Goal: Task Accomplishment & Management: Manage account settings

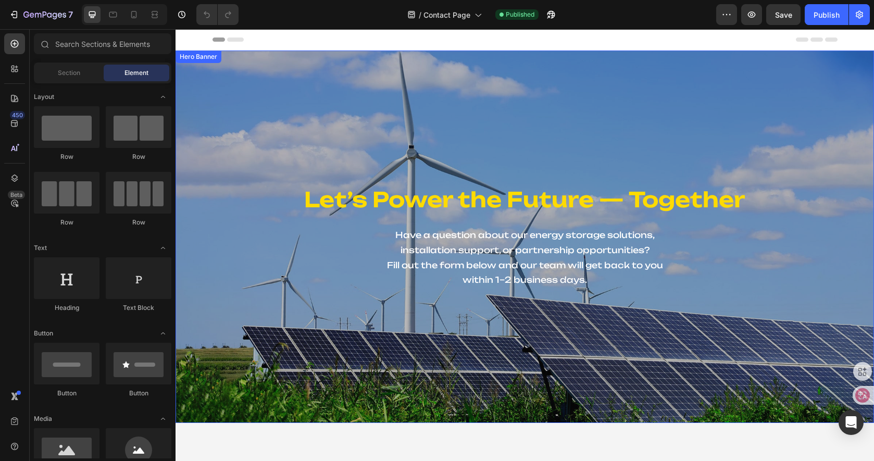
click at [577, 200] on h1 "Let’s Power the Future — Together" at bounding box center [524, 199] width 609 height 29
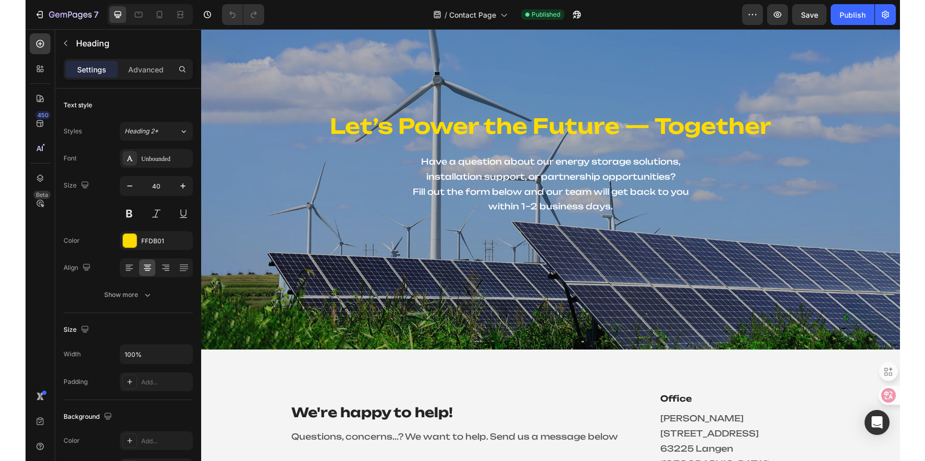
scroll to position [72, 0]
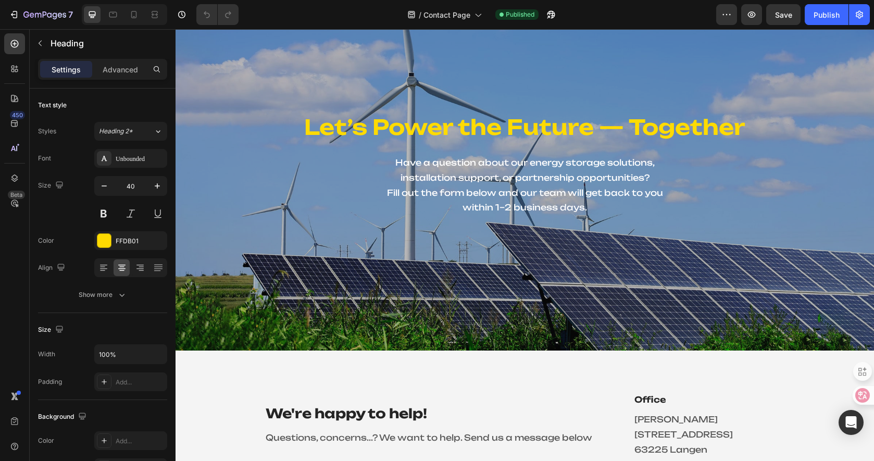
click at [413, 132] on h1 "Let’s Power the Future — Together" at bounding box center [524, 127] width 609 height 29
click at [491, 125] on p "Let’s Power the Future — Together" at bounding box center [524, 127] width 607 height 27
click at [647, 129] on p "Let’s Power the Future — Together" at bounding box center [524, 127] width 607 height 27
click at [125, 160] on div "Unbounded" at bounding box center [140, 158] width 49 height 9
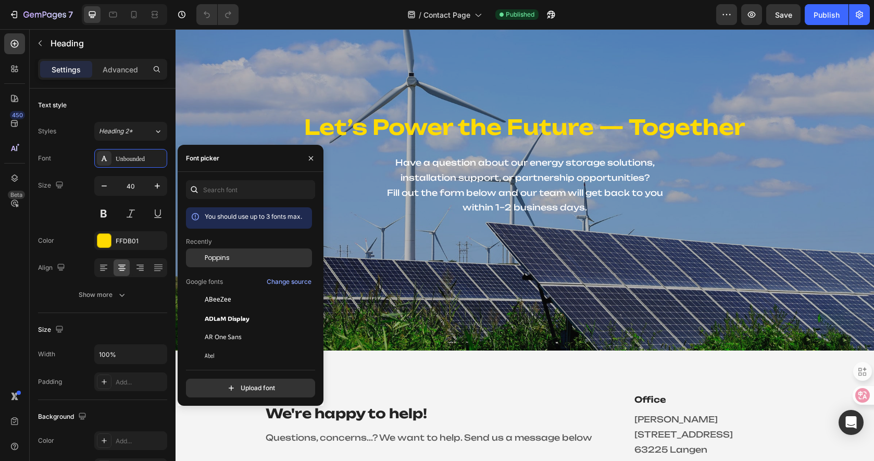
click at [229, 259] on span "Poppins" at bounding box center [217, 257] width 25 height 9
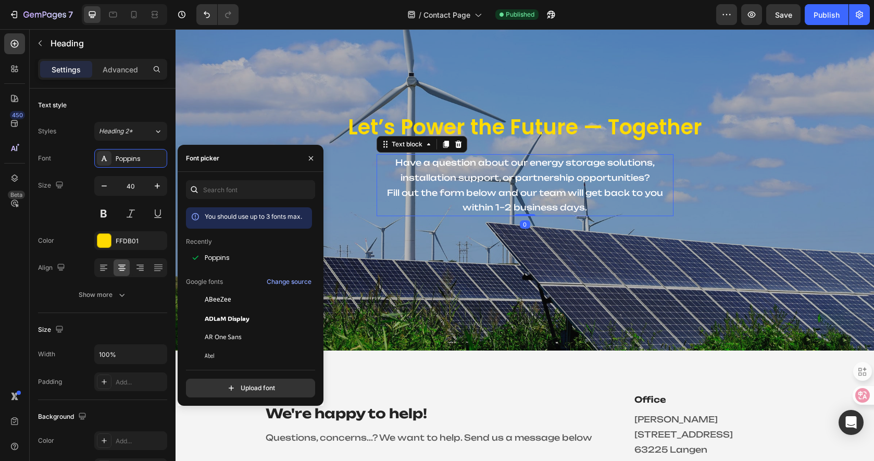
click at [524, 195] on p "Have a question about our energy storage solutions, installation support, or pa…" at bounding box center [525, 185] width 295 height 60
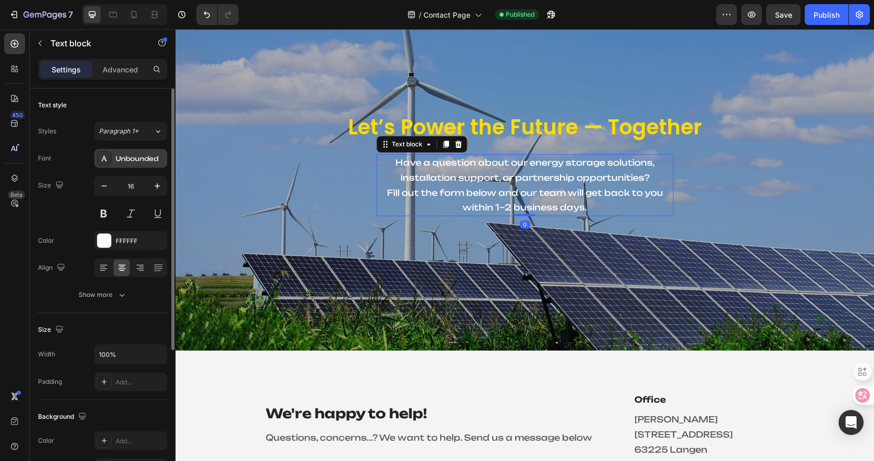
click at [138, 159] on div "Unbounded" at bounding box center [140, 158] width 49 height 9
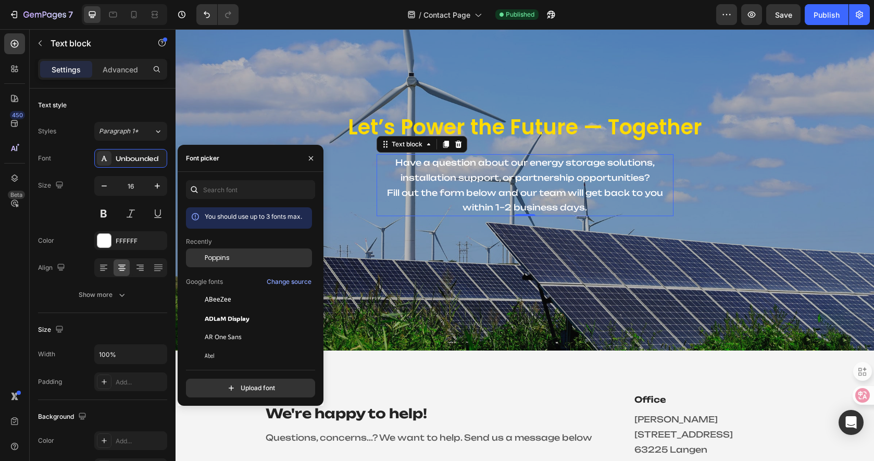
click at [231, 254] on div "Poppins" at bounding box center [257, 257] width 105 height 9
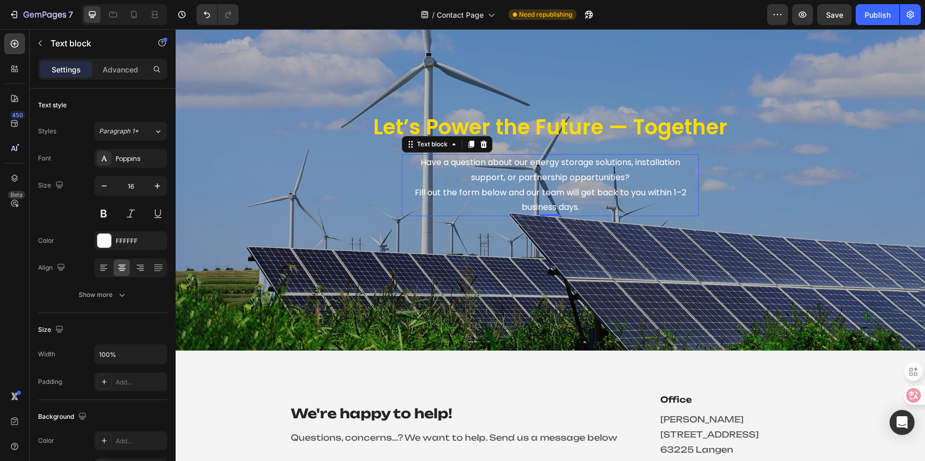
click at [409, 191] on p "Have a question about our energy storage solutions, installation support, or pa…" at bounding box center [550, 185] width 295 height 60
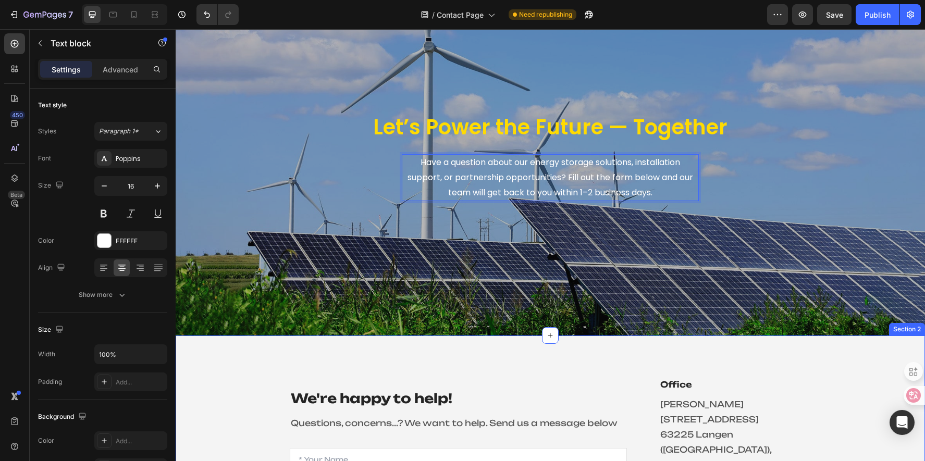
scroll to position [124, 0]
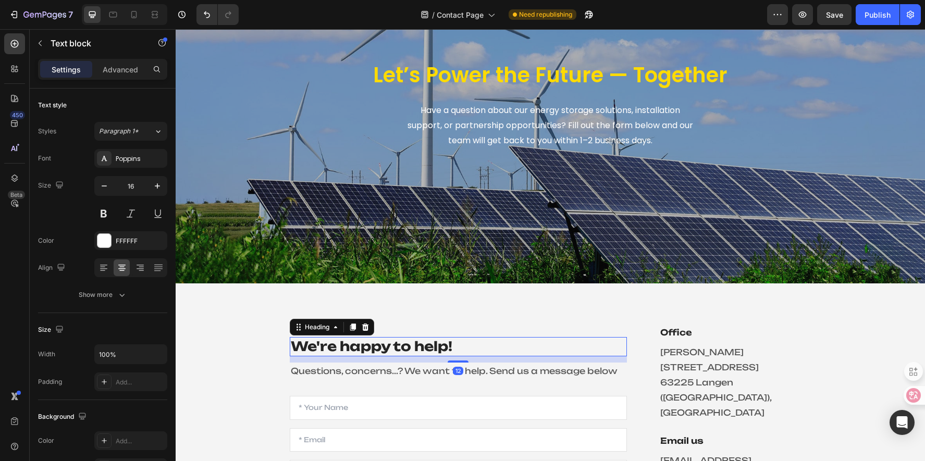
click at [430, 338] on p "We're happy to help!" at bounding box center [458, 346] width 335 height 17
click at [619, 364] on p "Questions, concerns...? We want to help. Send us a message below" at bounding box center [458, 371] width 335 height 15
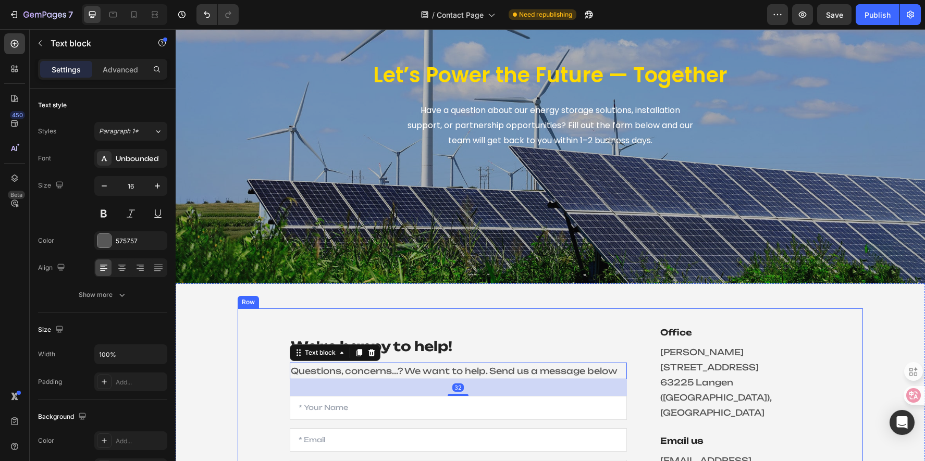
click at [700, 328] on div "Office Heading Paul-Ehrlich-Straße 1A 63225 Langen (Hessen), Germany Text block…" at bounding box center [726, 452] width 168 height 254
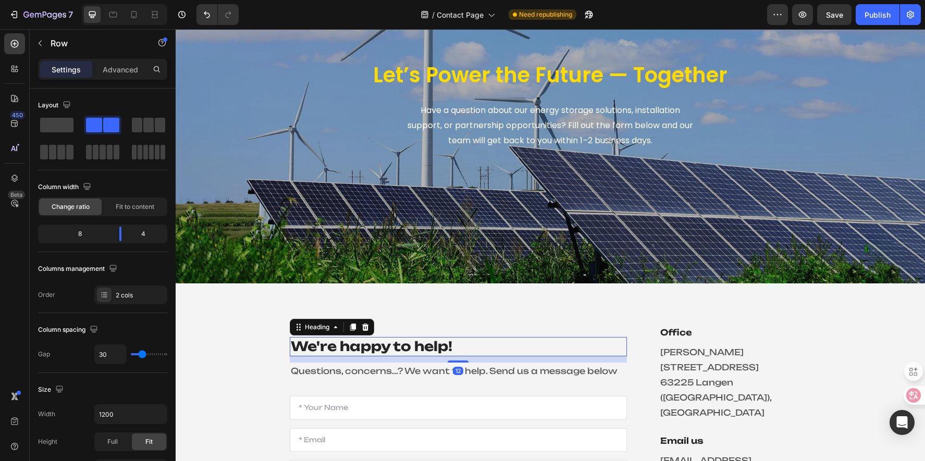
click at [447, 338] on p "We're happy to help!" at bounding box center [458, 346] width 335 height 17
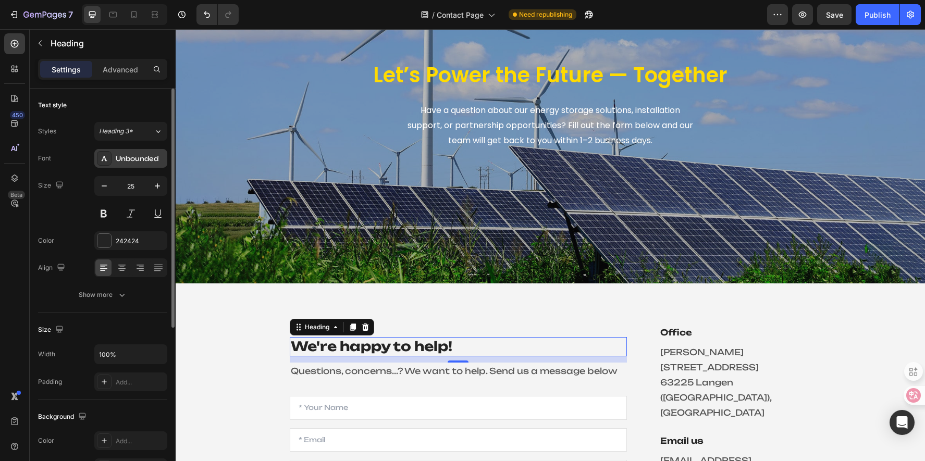
click at [130, 163] on div "Unbounded" at bounding box center [140, 158] width 49 height 9
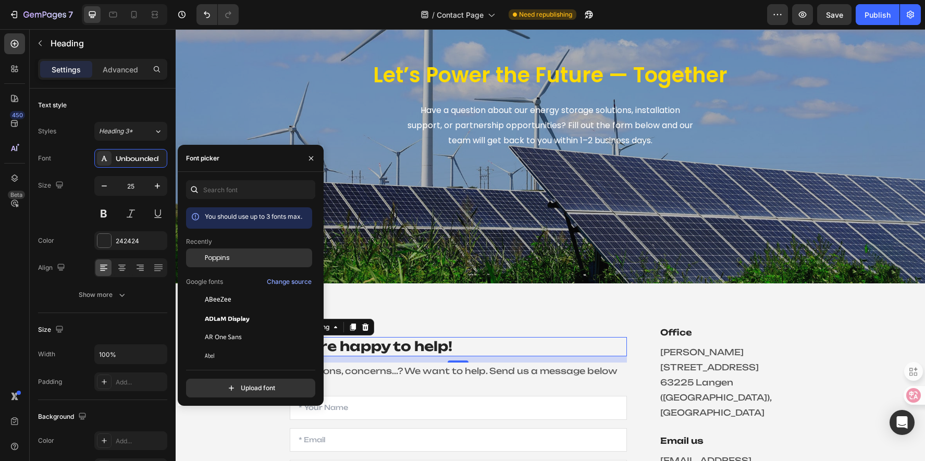
click at [238, 257] on div "Poppins" at bounding box center [257, 257] width 105 height 9
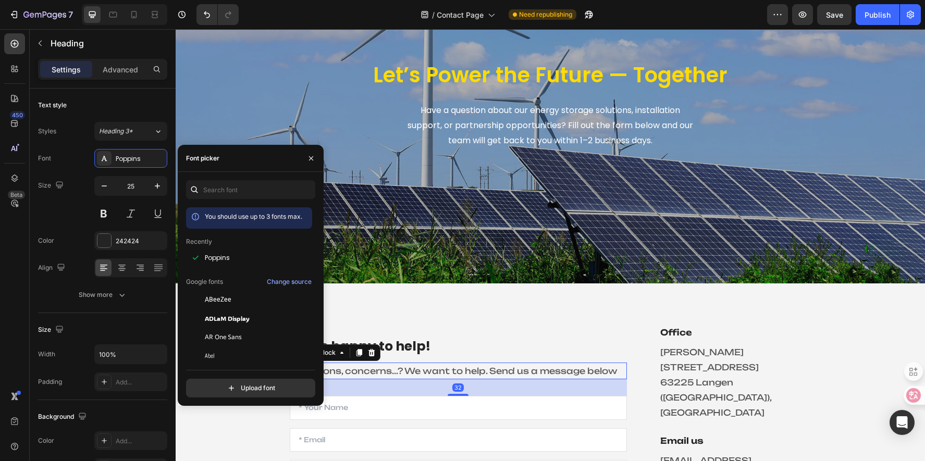
click at [404, 364] on p "Questions, concerns...? We want to help. Send us a message below" at bounding box center [458, 371] width 335 height 15
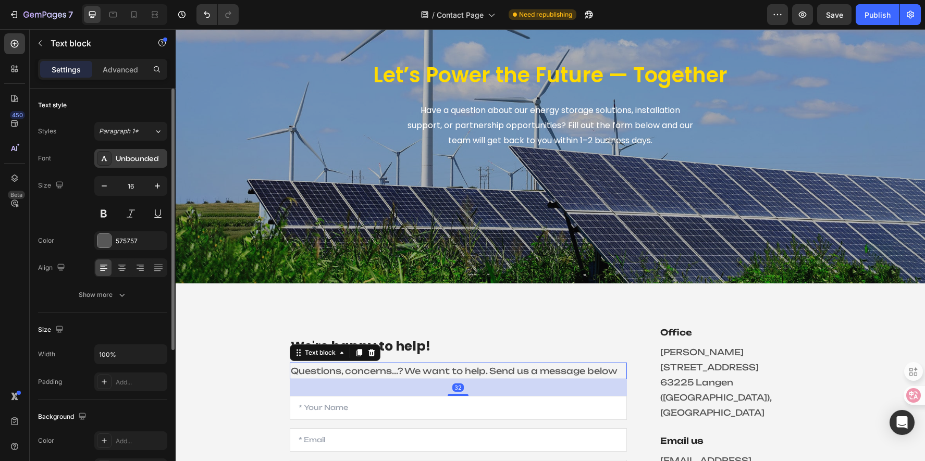
click at [135, 160] on div "Unbounded" at bounding box center [140, 158] width 49 height 9
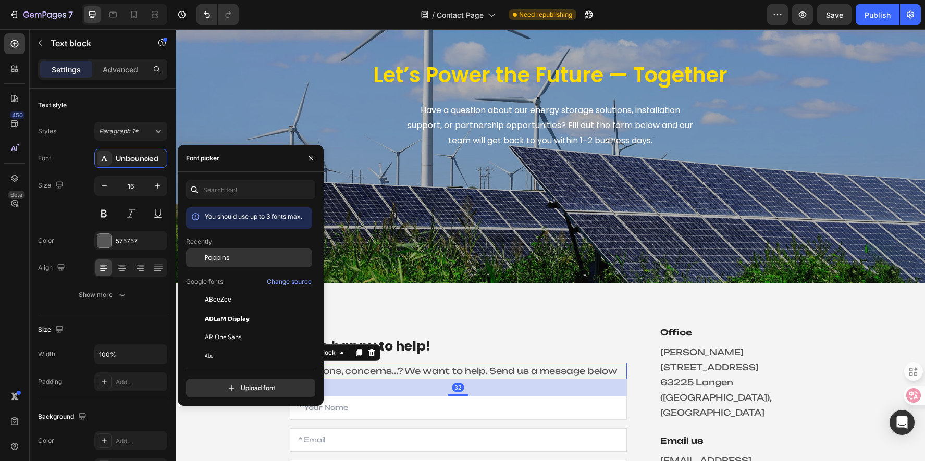
click at [243, 328] on div "Poppins" at bounding box center [249, 337] width 126 height 19
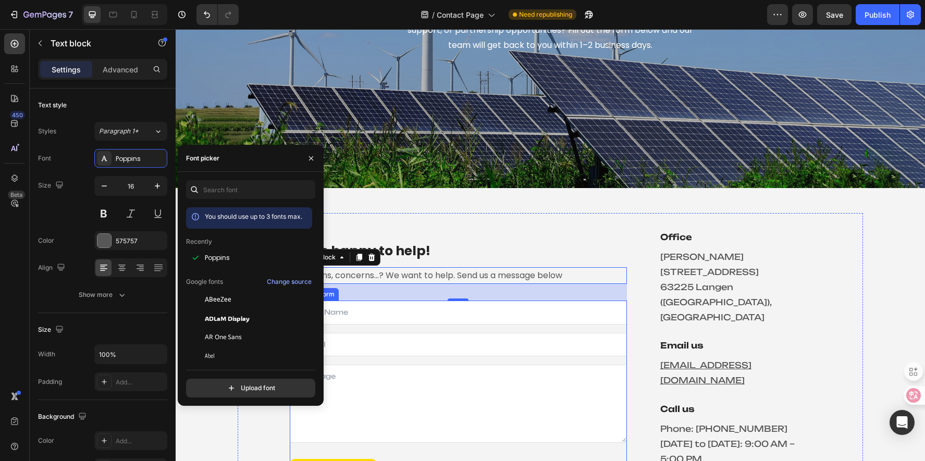
scroll to position [229, 0]
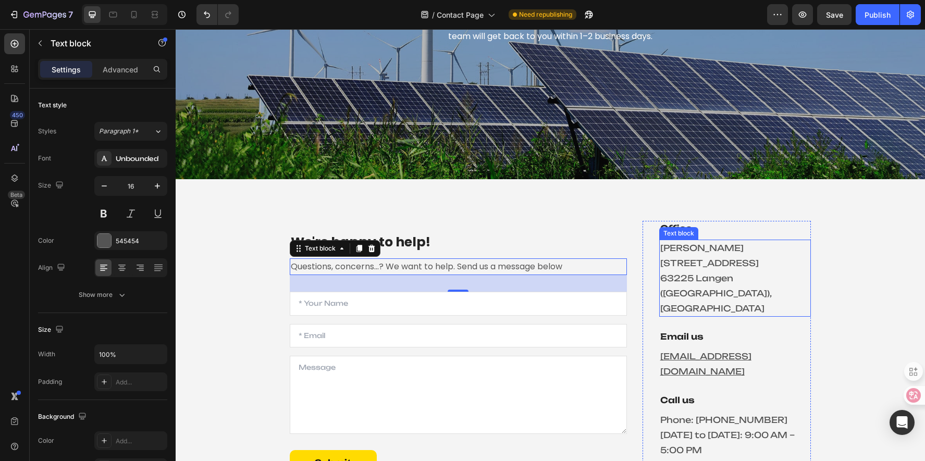
click at [750, 305] on p "Paul-Ehrlich-Straße 1A 63225 Langen (Hessen), Germany" at bounding box center [734, 278] width 149 height 75
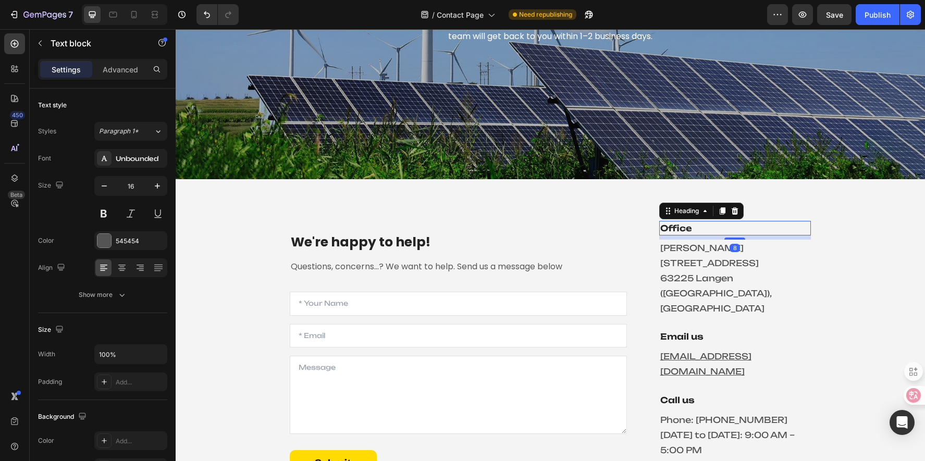
click at [779, 234] on p "Office" at bounding box center [734, 228] width 149 height 13
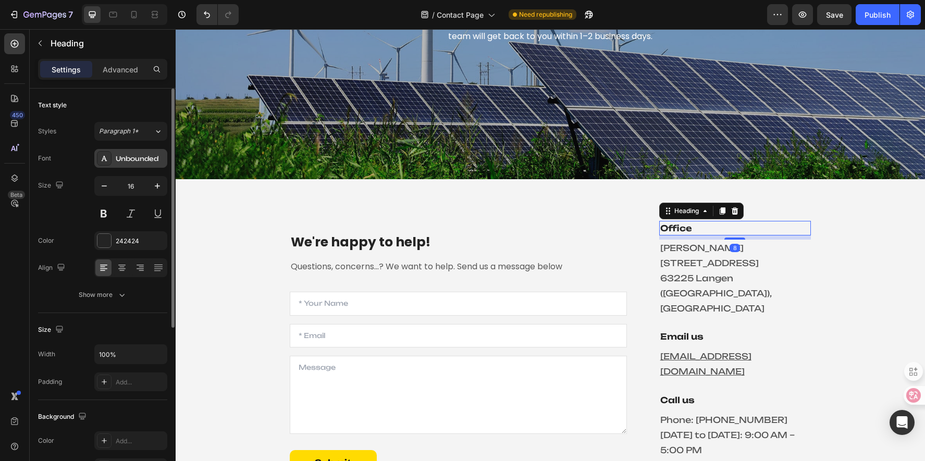
click at [127, 158] on div "Unbounded" at bounding box center [140, 158] width 49 height 9
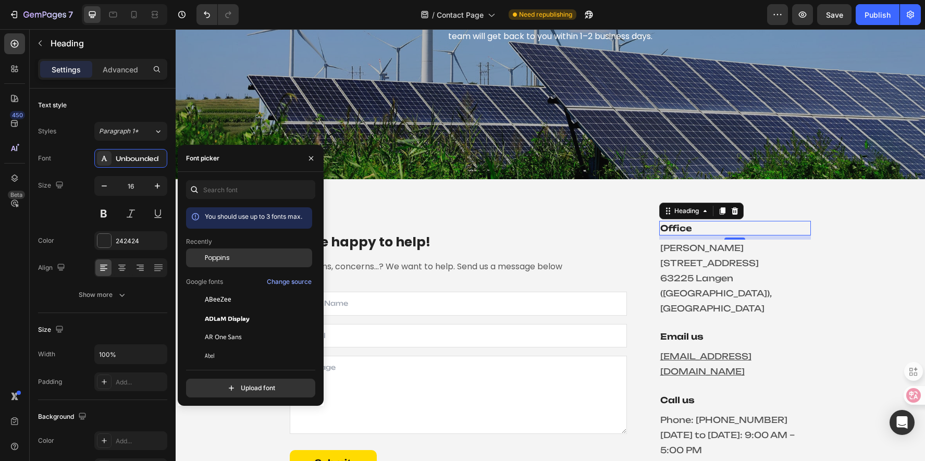
click at [256, 257] on div "Poppins" at bounding box center [257, 257] width 105 height 9
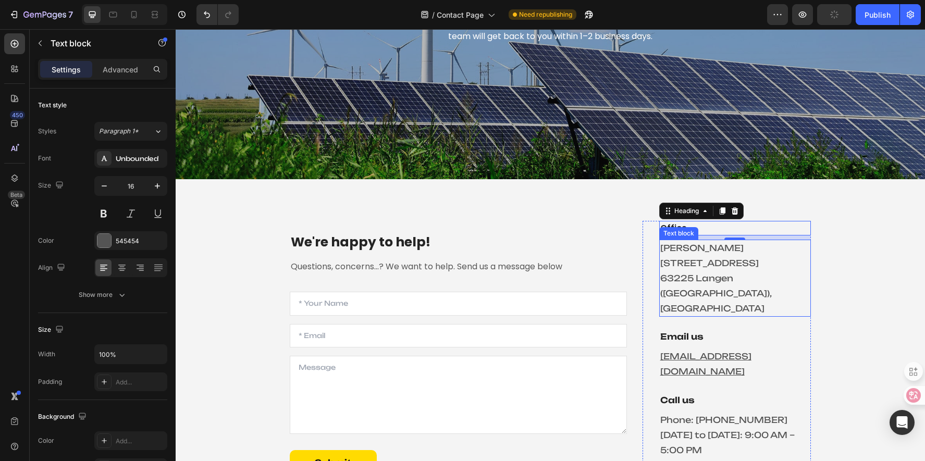
click at [719, 283] on p "Paul-Ehrlich-Straße 1A 63225 Langen (Hessen), Germany" at bounding box center [734, 278] width 149 height 75
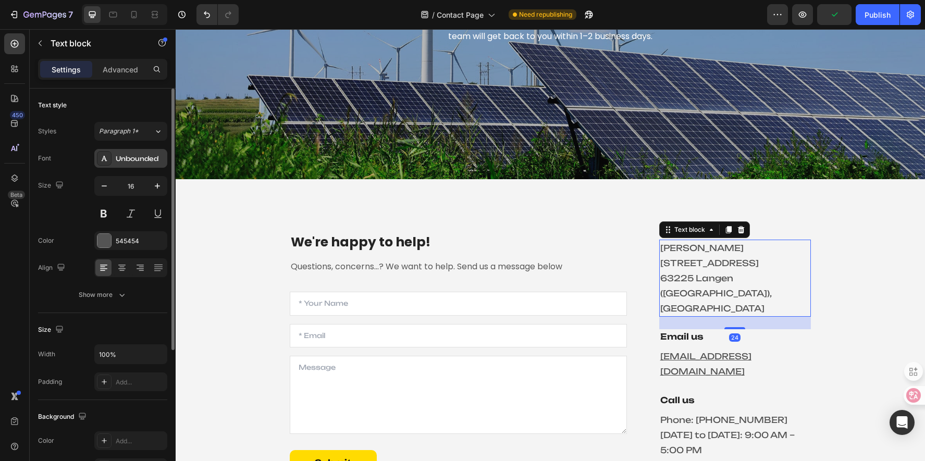
click at [136, 158] on div "Unbounded" at bounding box center [140, 158] width 49 height 9
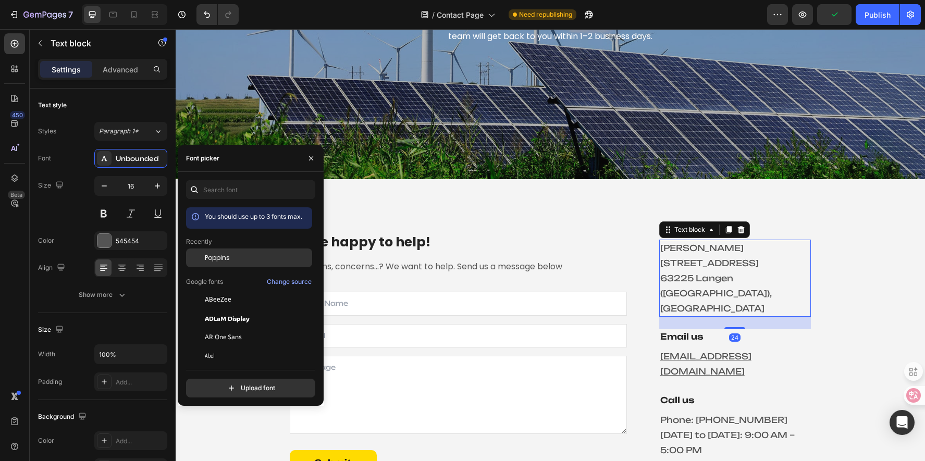
click at [244, 258] on div "Poppins" at bounding box center [257, 257] width 105 height 9
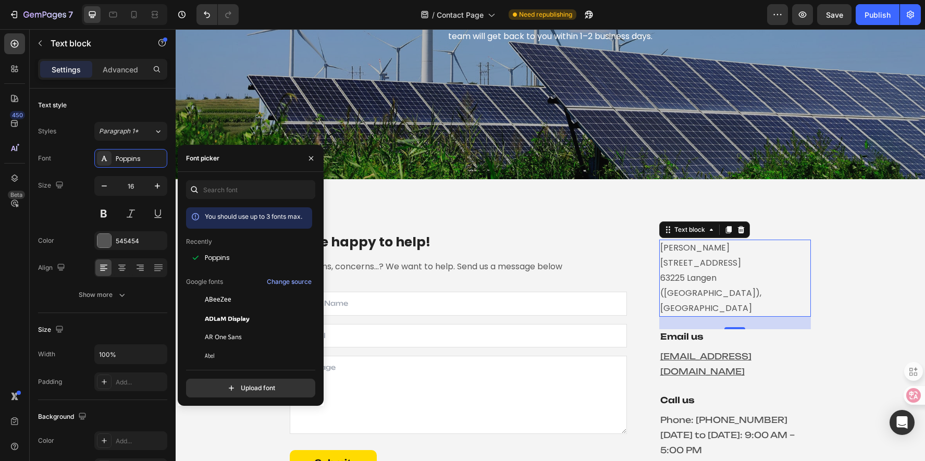
scroll to position [281, 0]
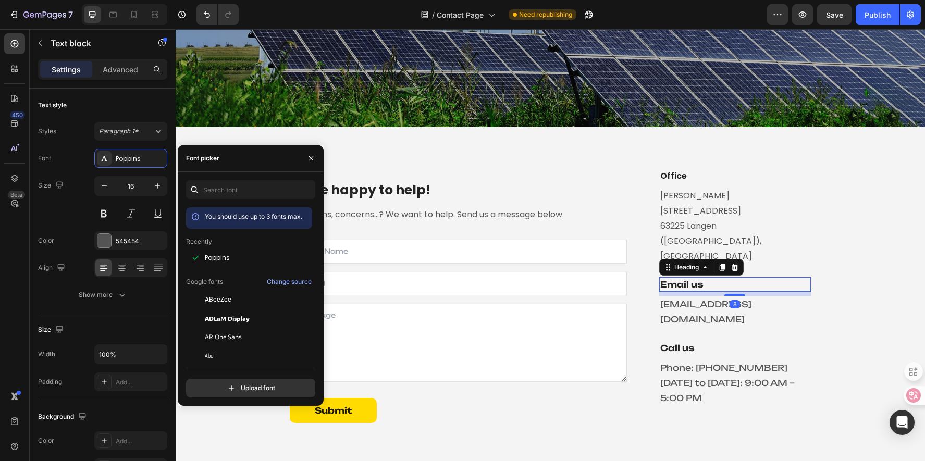
click at [711, 292] on h3 "Email us" at bounding box center [735, 284] width 152 height 15
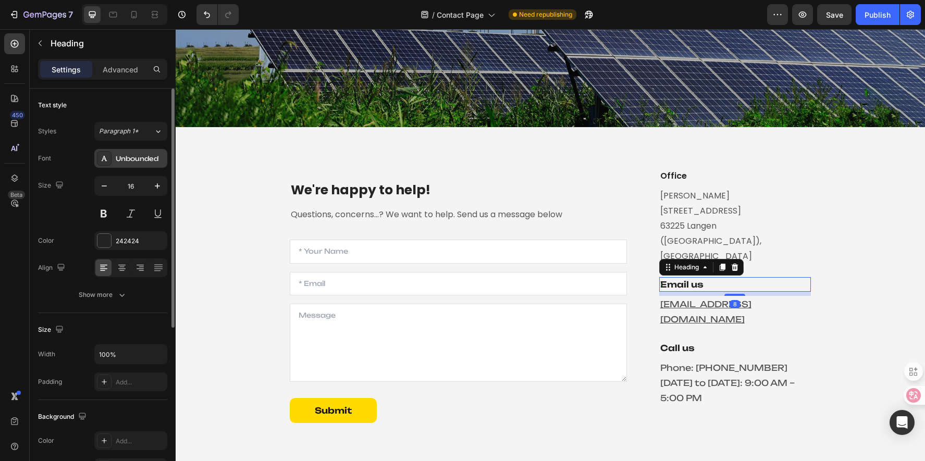
click at [129, 162] on div "Unbounded" at bounding box center [140, 158] width 49 height 9
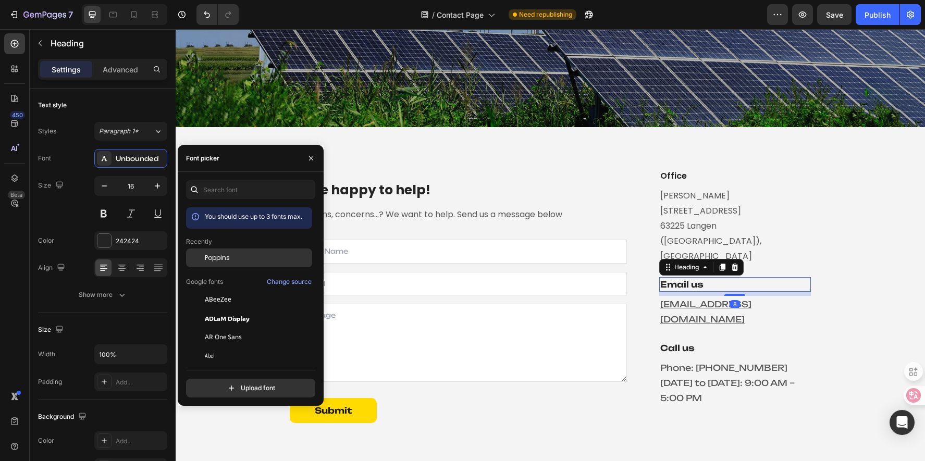
click at [242, 256] on div "Poppins" at bounding box center [257, 257] width 105 height 9
click at [695, 309] on u "europe@alpha-ess.de" at bounding box center [705, 312] width 91 height 26
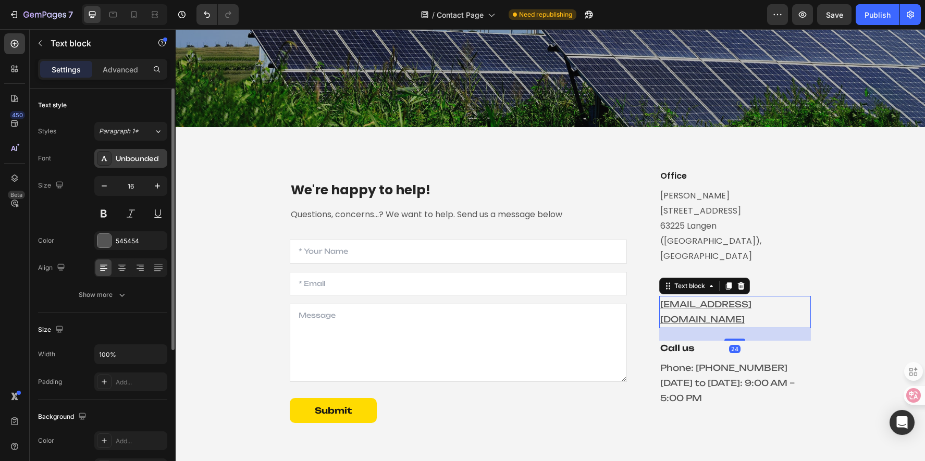
click at [145, 160] on div "Unbounded" at bounding box center [140, 158] width 49 height 9
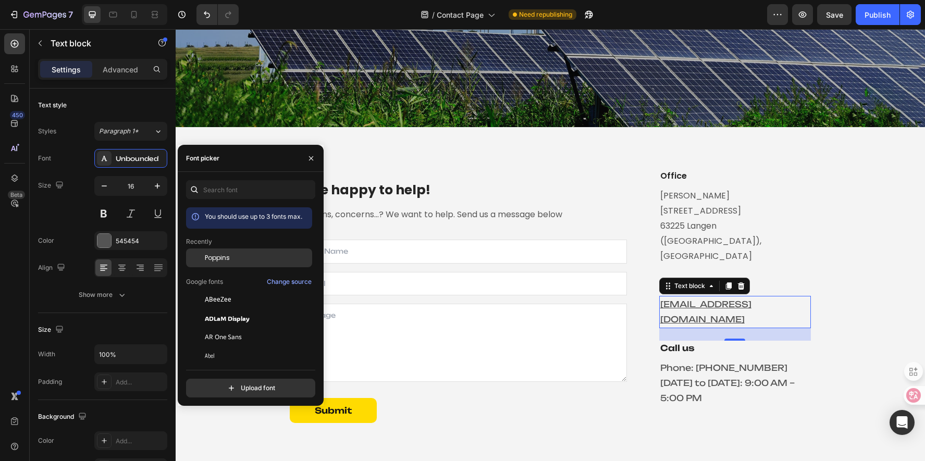
click at [232, 261] on div "Poppins" at bounding box center [257, 257] width 105 height 9
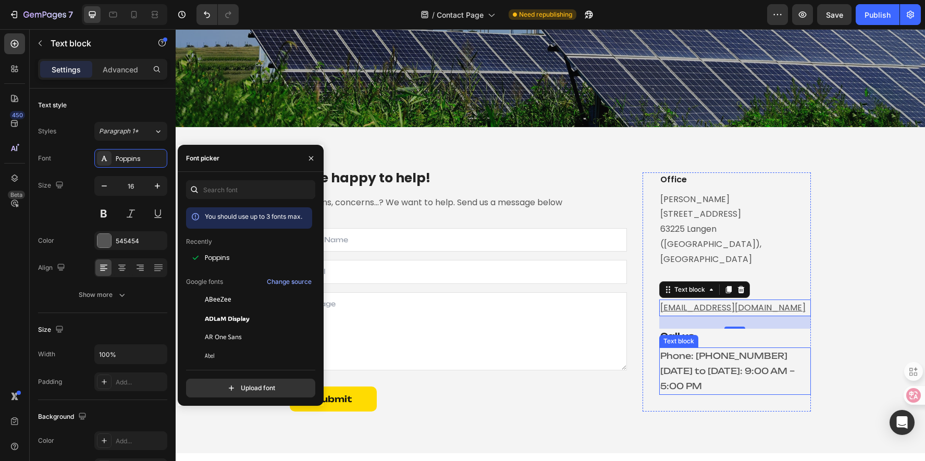
click at [725, 352] on p "Phone: +49 6196 7863485 Monday to Friday: 9:00 AM – 5:00 PM" at bounding box center [734, 370] width 149 height 45
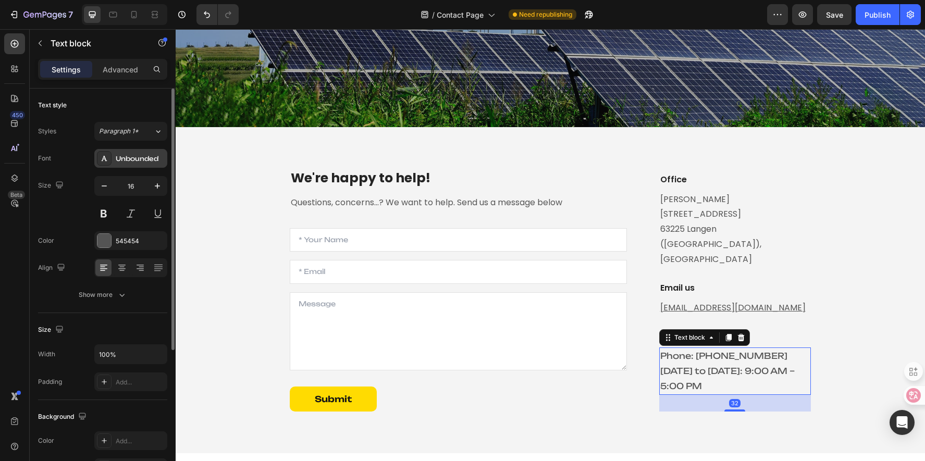
click at [132, 161] on div "Unbounded" at bounding box center [140, 158] width 49 height 9
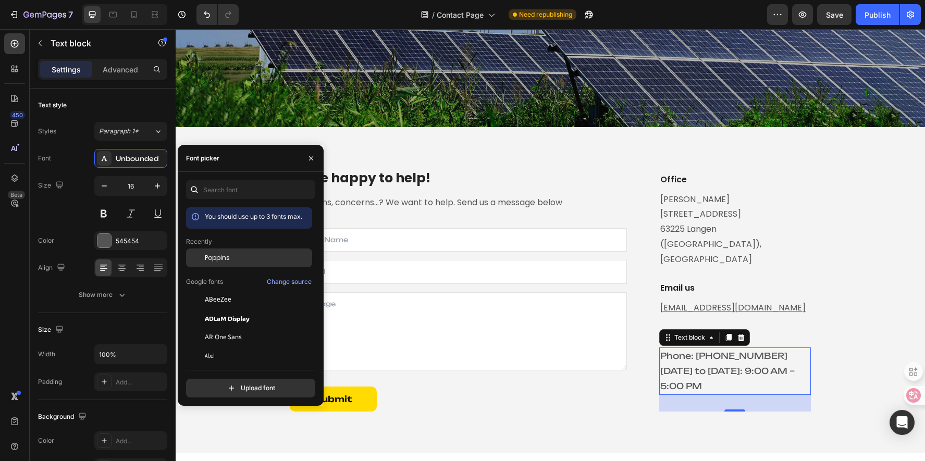
click at [270, 257] on div "Poppins" at bounding box center [257, 257] width 105 height 9
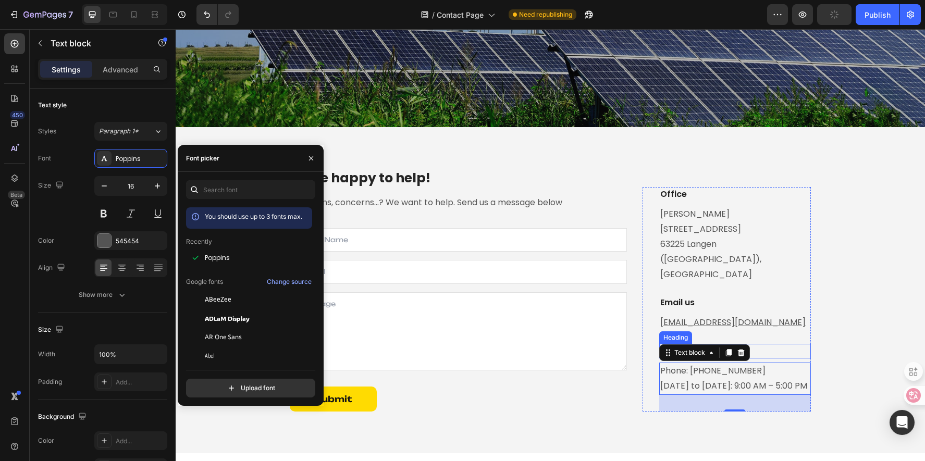
click at [784, 345] on p "Call us" at bounding box center [734, 351] width 149 height 13
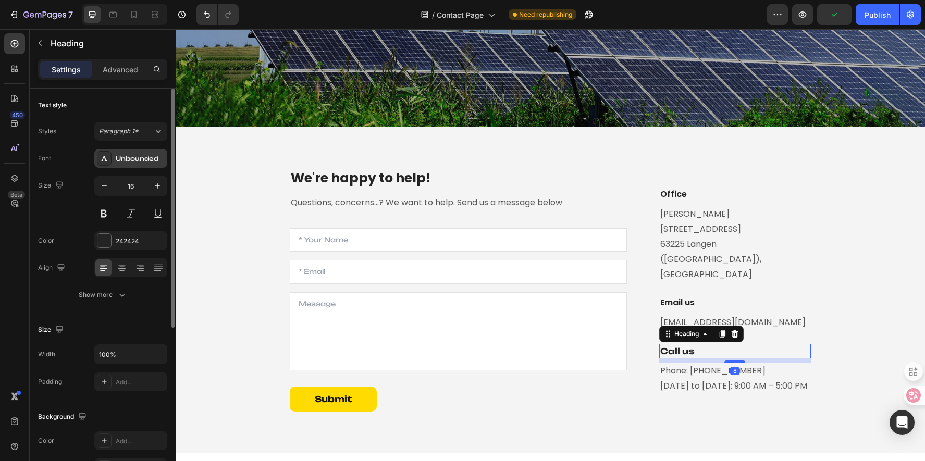
click at [118, 158] on div "Unbounded" at bounding box center [140, 158] width 49 height 9
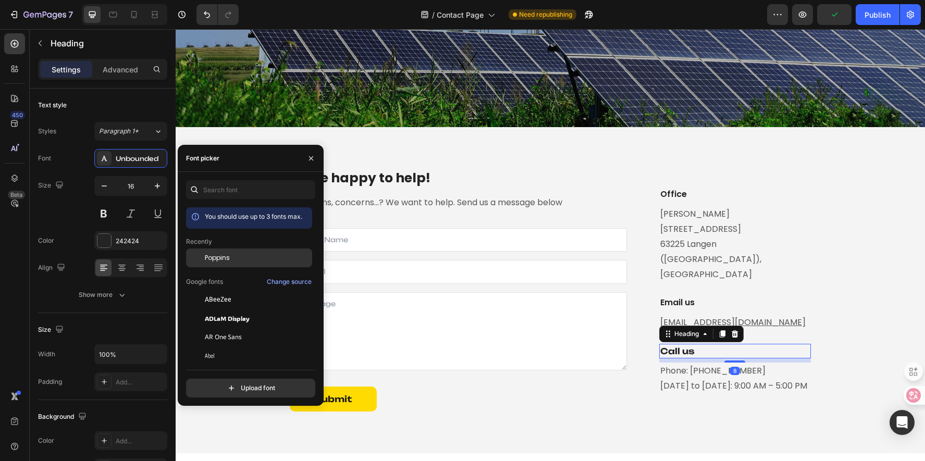
click at [219, 257] on span "Poppins" at bounding box center [217, 257] width 25 height 9
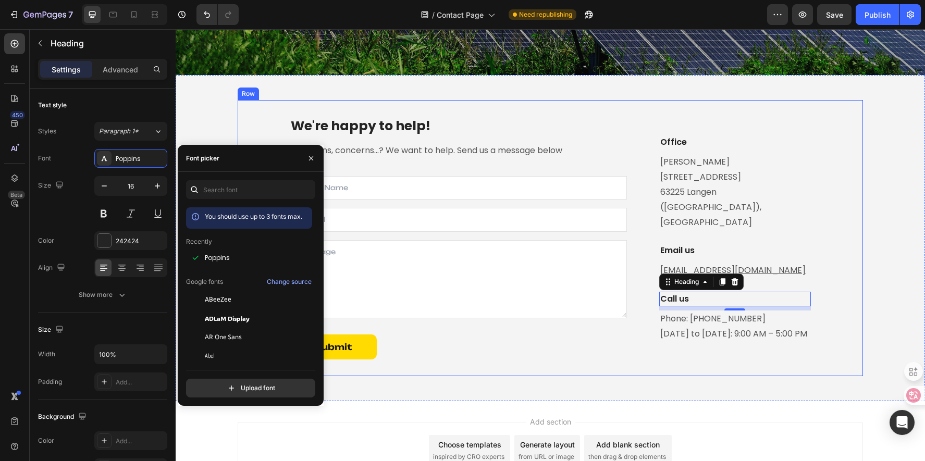
scroll to position [385, 0]
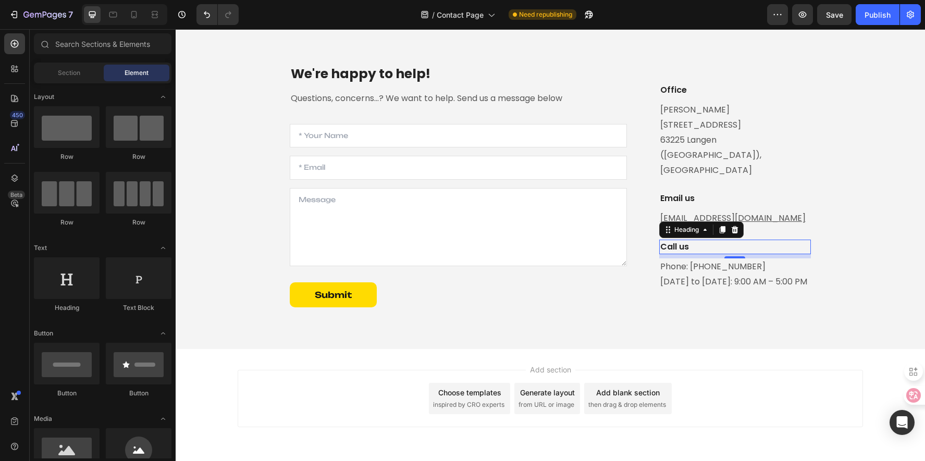
click at [789, 362] on div "Add section Choose templates inspired by CRO experts Generate layout from URL o…" at bounding box center [550, 413] width 749 height 128
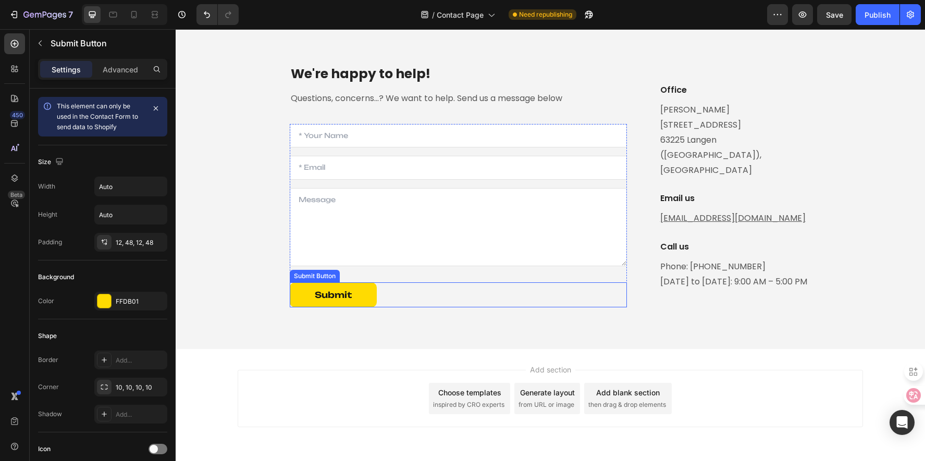
click at [381, 293] on div "Submit Submit Button" at bounding box center [458, 294] width 337 height 25
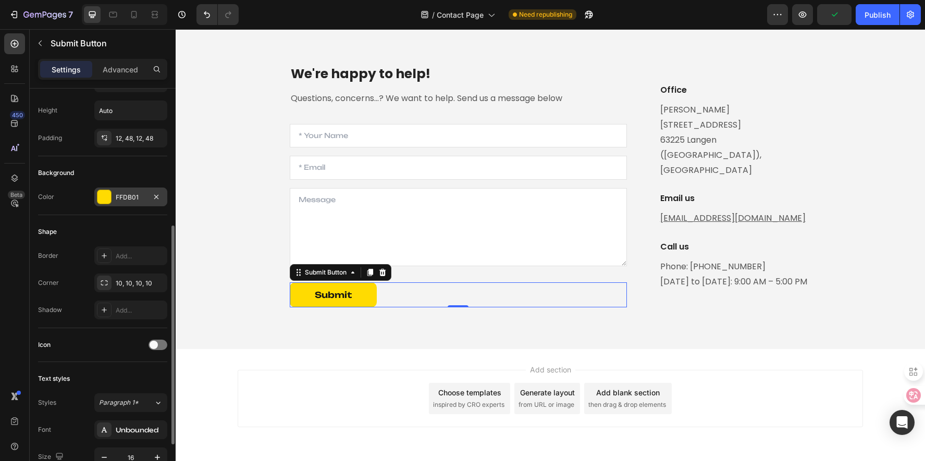
scroll to position [156, 0]
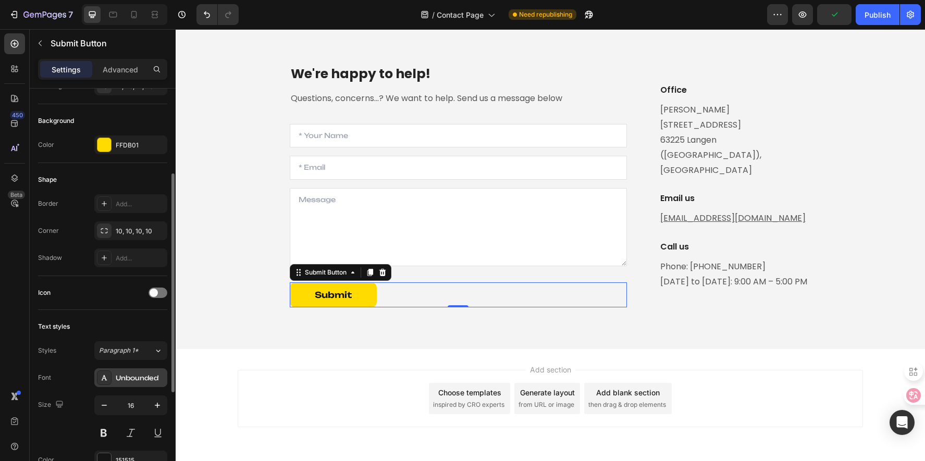
click at [123, 381] on div "Unbounded" at bounding box center [140, 377] width 49 height 9
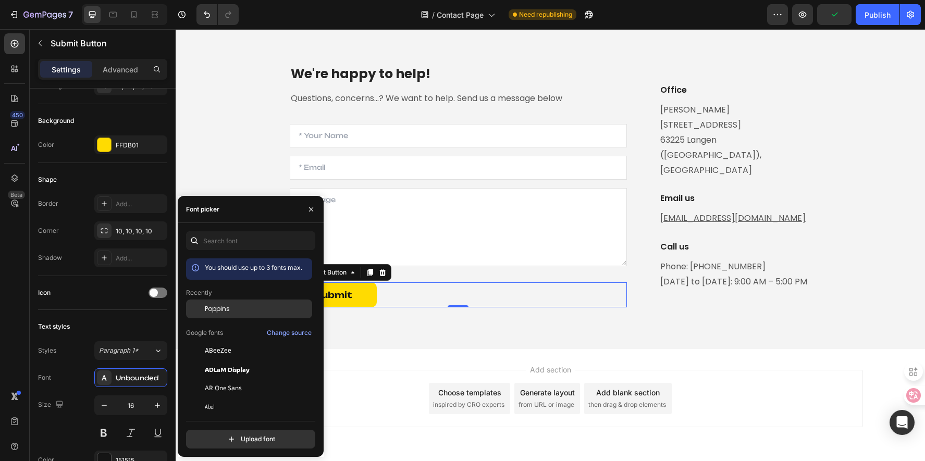
click at [245, 308] on div "Poppins" at bounding box center [257, 308] width 105 height 9
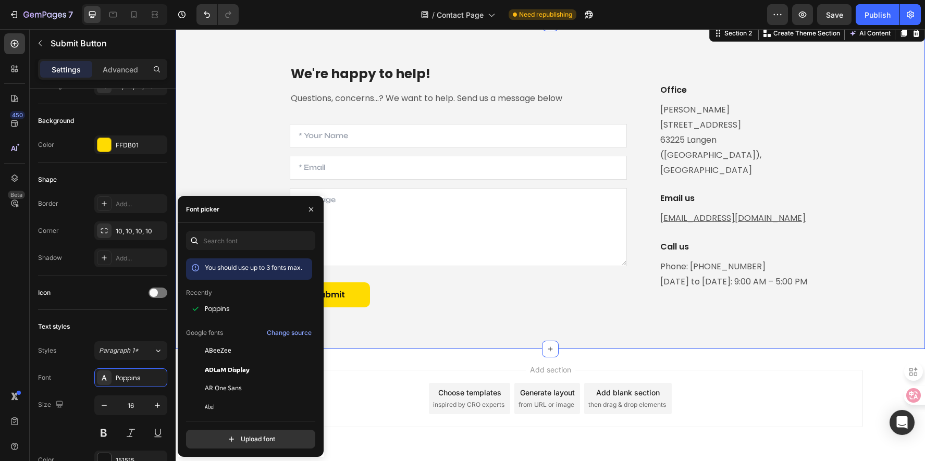
click at [794, 345] on div "We're happy to help! Heading Questions, concerns...? We want to help. Send us a…" at bounding box center [550, 186] width 749 height 326
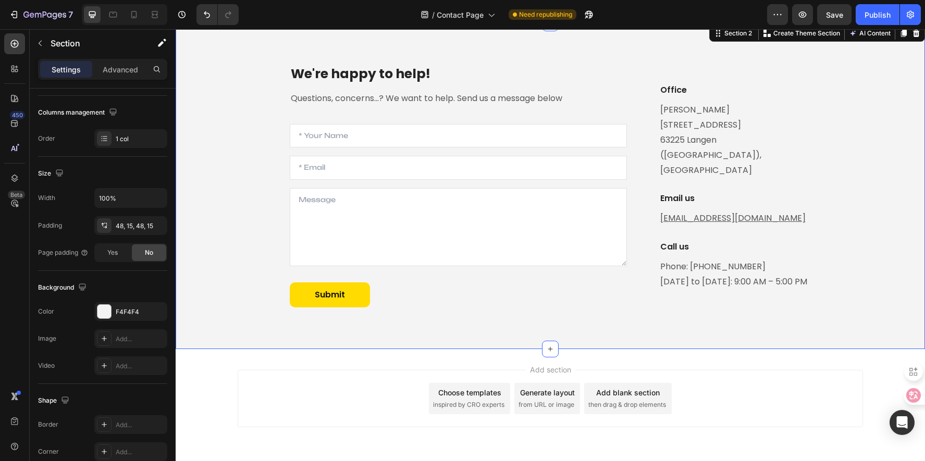
scroll to position [0, 0]
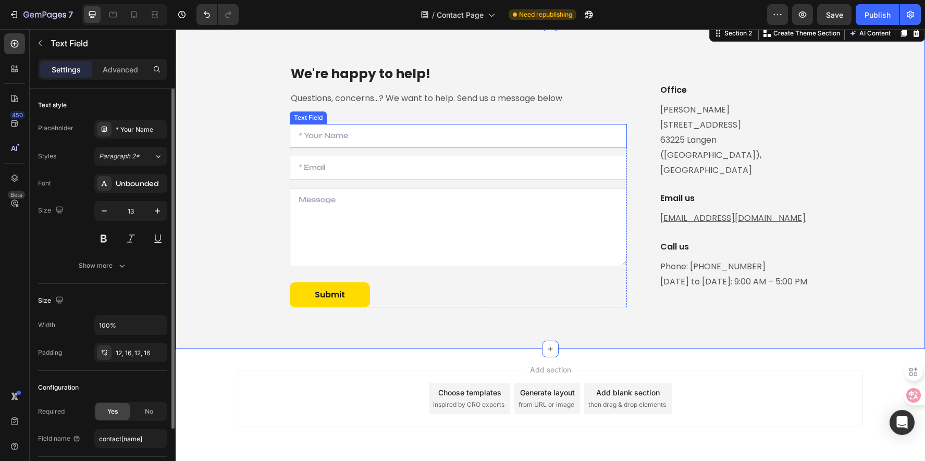
click at [356, 135] on input "text" at bounding box center [458, 136] width 337 height 24
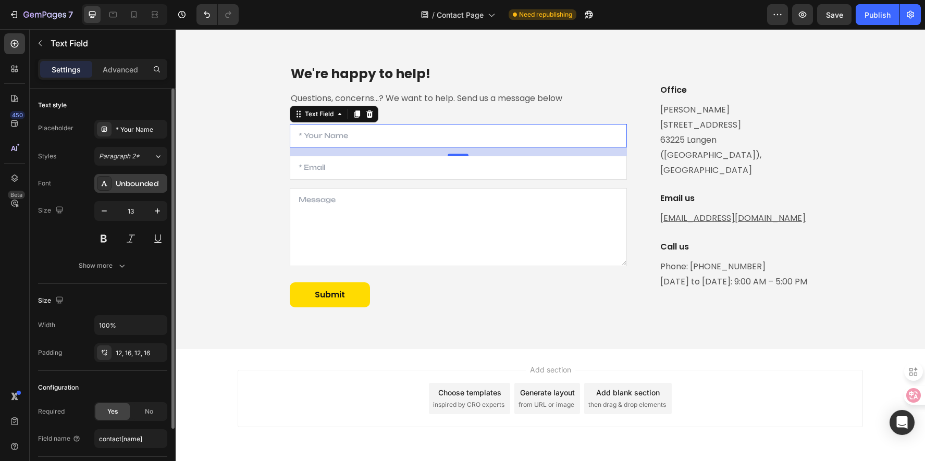
click at [126, 181] on div "Unbounded" at bounding box center [140, 183] width 49 height 9
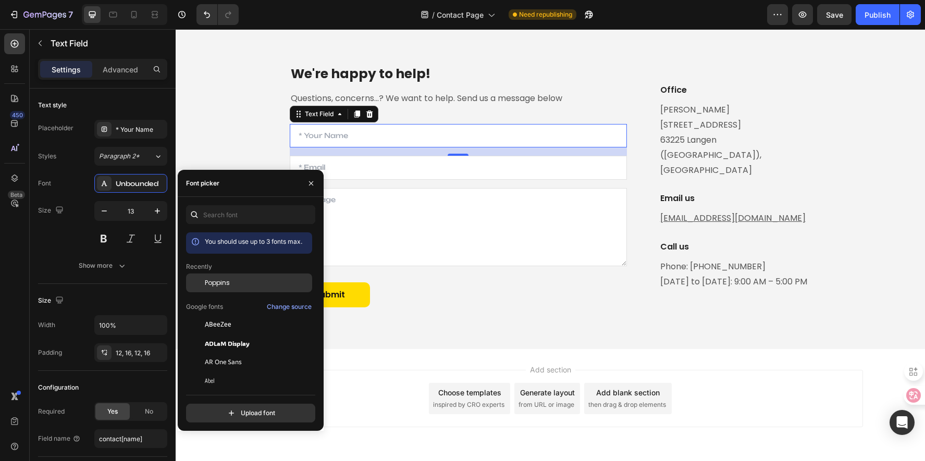
click at [227, 286] on span "Poppins" at bounding box center [217, 282] width 25 height 9
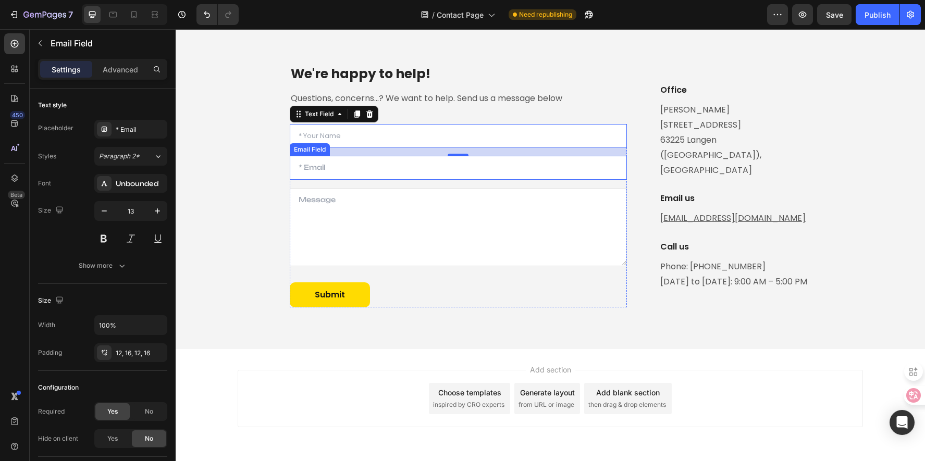
click at [369, 170] on input "email" at bounding box center [458, 168] width 337 height 24
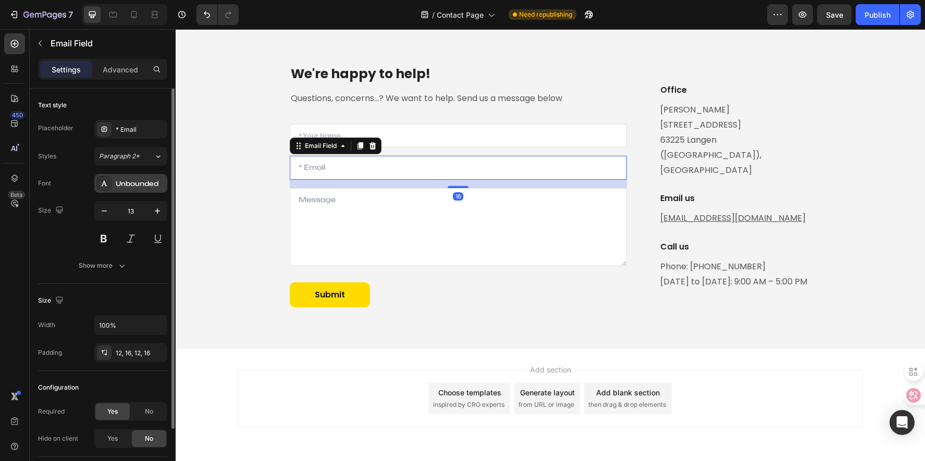
click at [105, 183] on icon at bounding box center [104, 183] width 8 height 8
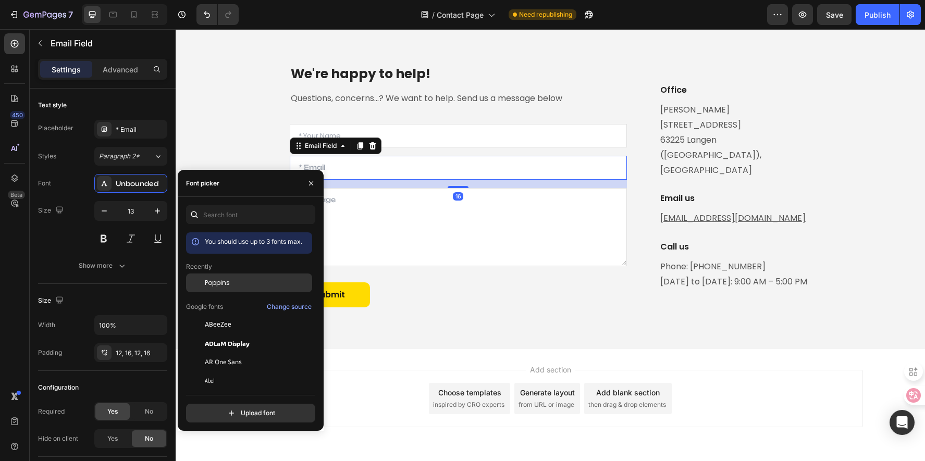
click at [227, 286] on span "Poppins" at bounding box center [217, 282] width 25 height 9
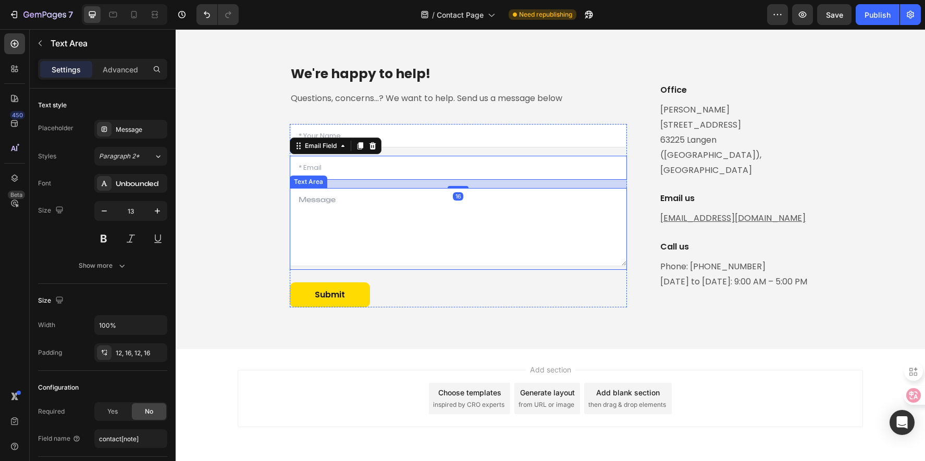
click at [401, 229] on textarea at bounding box center [458, 227] width 337 height 78
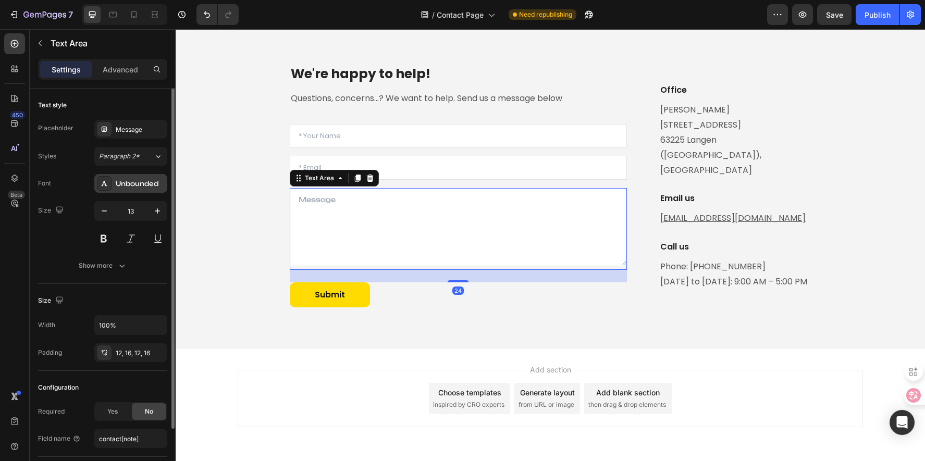
click at [122, 184] on div "Unbounded" at bounding box center [140, 183] width 49 height 9
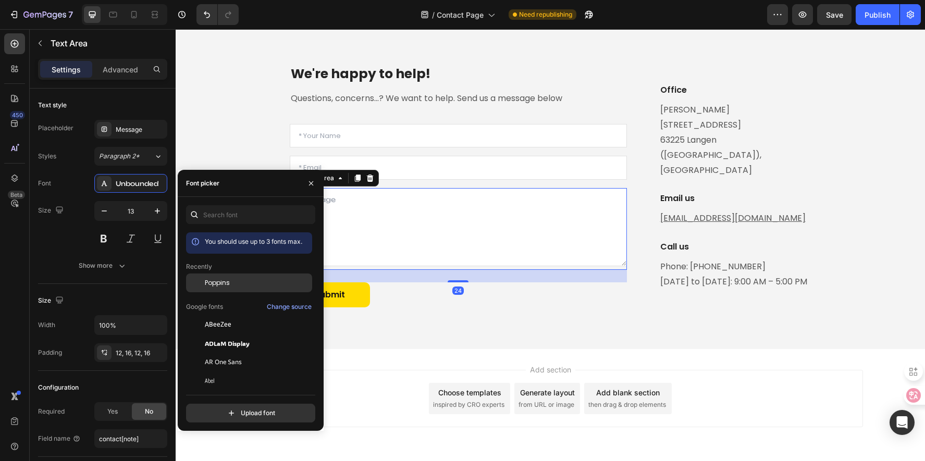
click at [238, 284] on div "Poppins" at bounding box center [257, 282] width 105 height 9
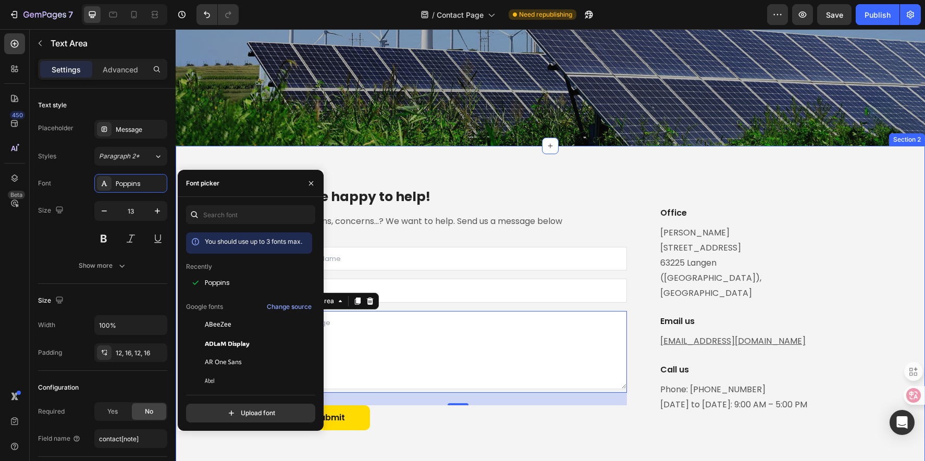
scroll to position [281, 0]
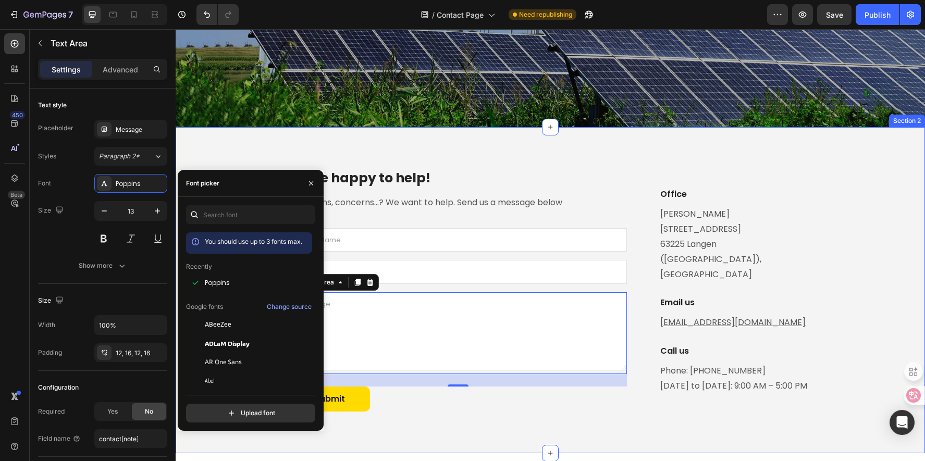
click at [864, 158] on div "We're happy to help! Heading Questions, concerns...? We want to help. Send us a…" at bounding box center [549, 290] width 733 height 276
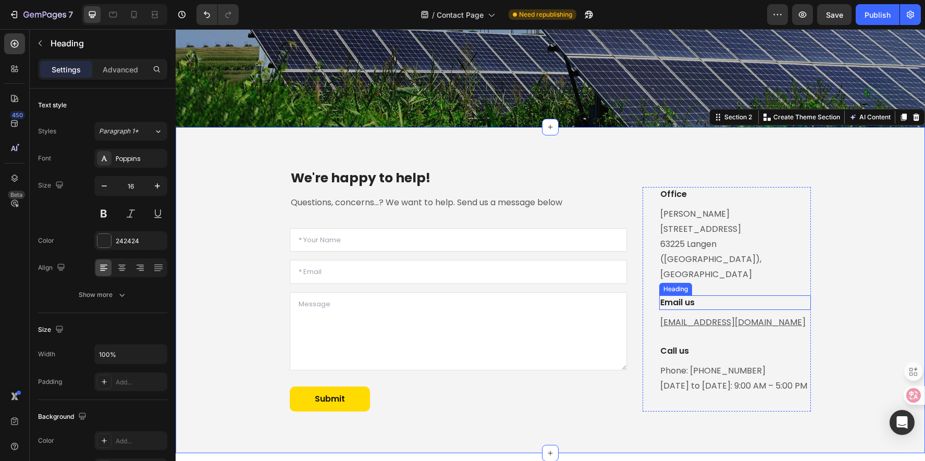
click at [692, 296] on p "Email us" at bounding box center [734, 302] width 149 height 13
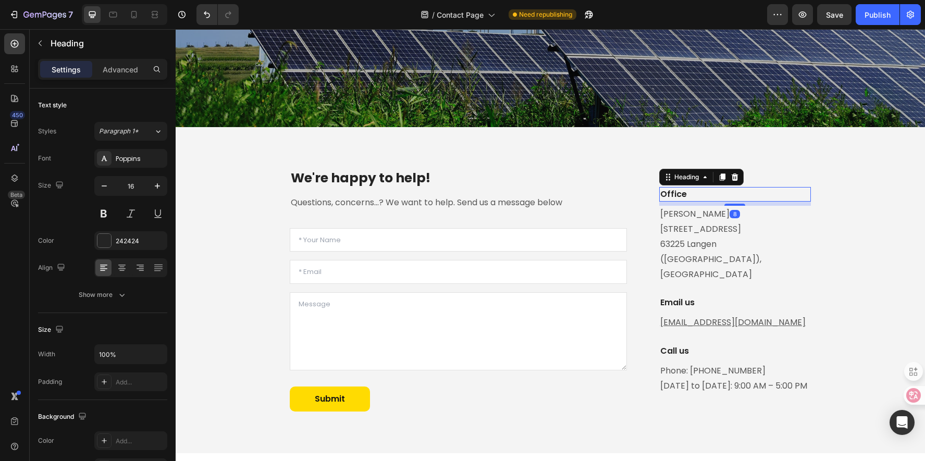
click at [703, 201] on p "Office" at bounding box center [734, 194] width 149 height 13
click at [686, 201] on p "Office" at bounding box center [734, 194] width 149 height 13
drag, startPoint x: 694, startPoint y: 223, endPoint x: 651, endPoint y: 220, distance: 43.3
click at [651, 220] on div "Office Heading 8 Paul-Ehrlich-Straße 1A 63225 Langen (Hessen), Germany Text blo…" at bounding box center [726, 299] width 168 height 224
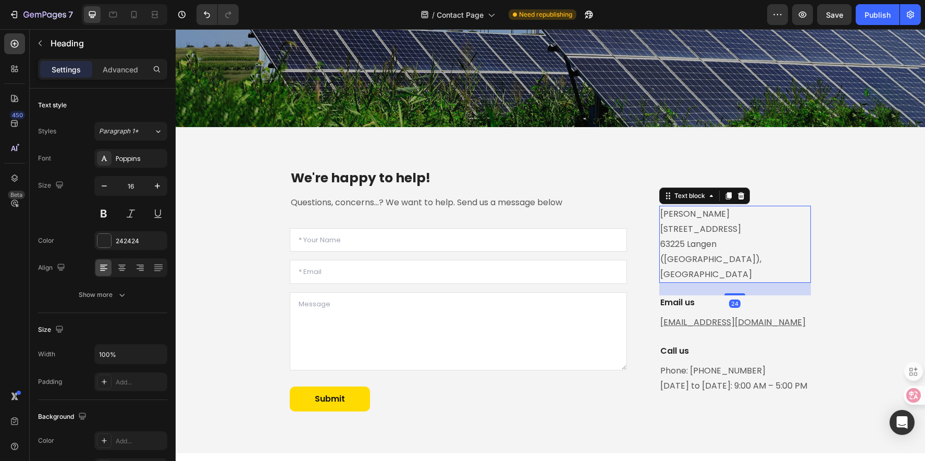
click at [727, 251] on p "Paul-Ehrlich-Straße 1A 63225 Langen (Hessen), Germany" at bounding box center [734, 244] width 149 height 75
click at [729, 248] on p "Paul-Ehrlich-Straße 1A 63225 Langen (Hessen), Germany" at bounding box center [734, 244] width 149 height 75
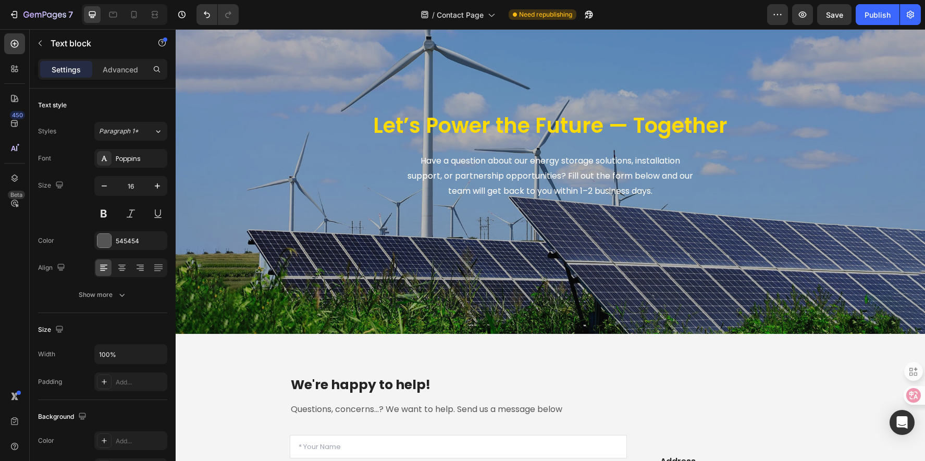
scroll to position [0, 0]
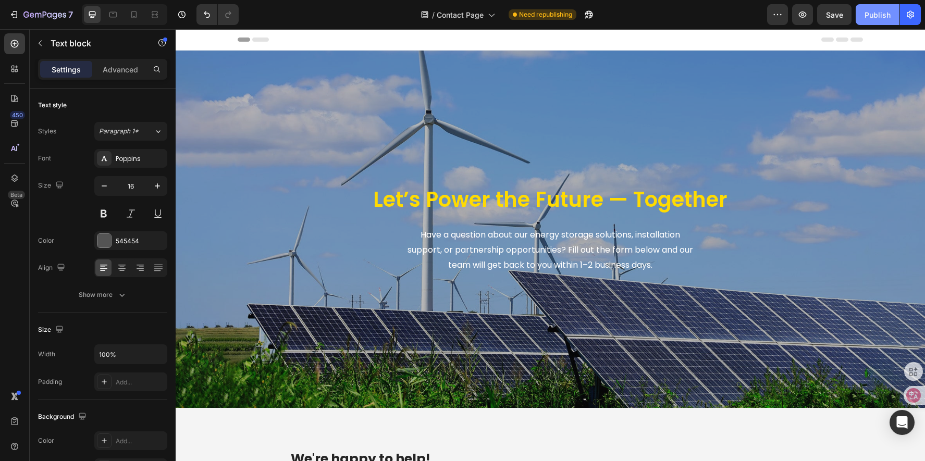
click at [864, 20] on div "Publish" at bounding box center [877, 14] width 26 height 11
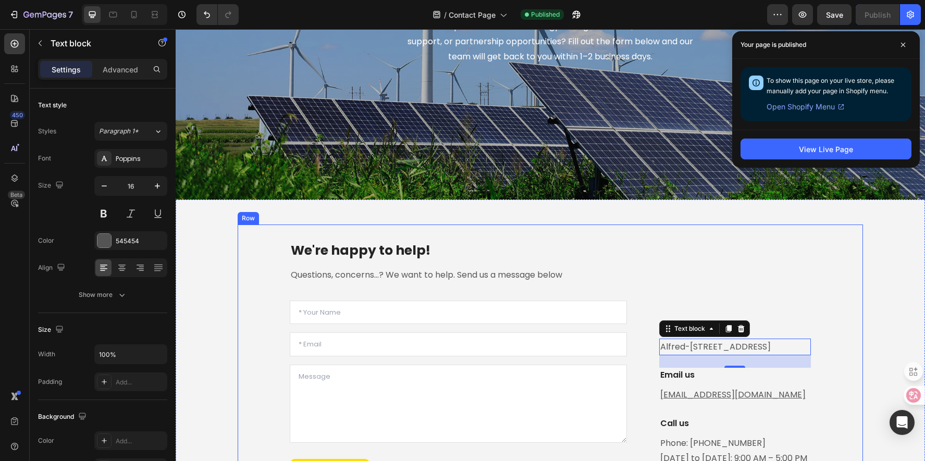
scroll to position [417, 0]
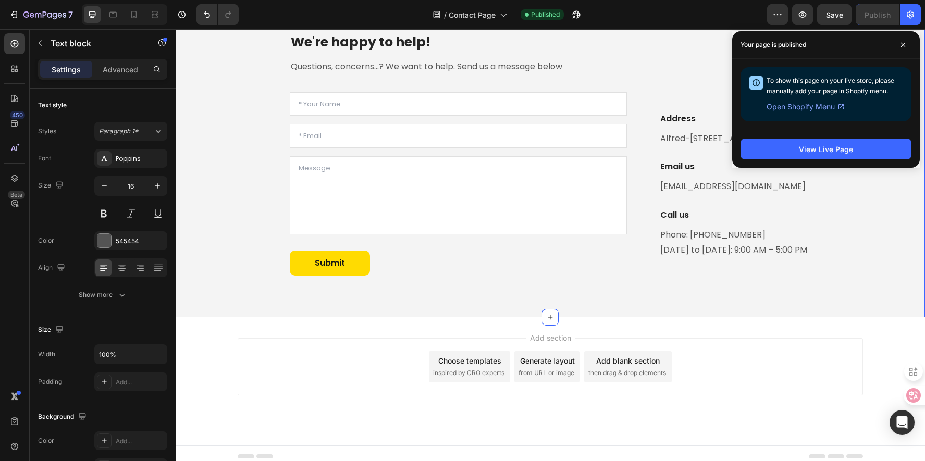
click at [864, 261] on div "We're happy to help! Heading Questions, concerns...? We want to help. Send us a…" at bounding box center [549, 154] width 733 height 276
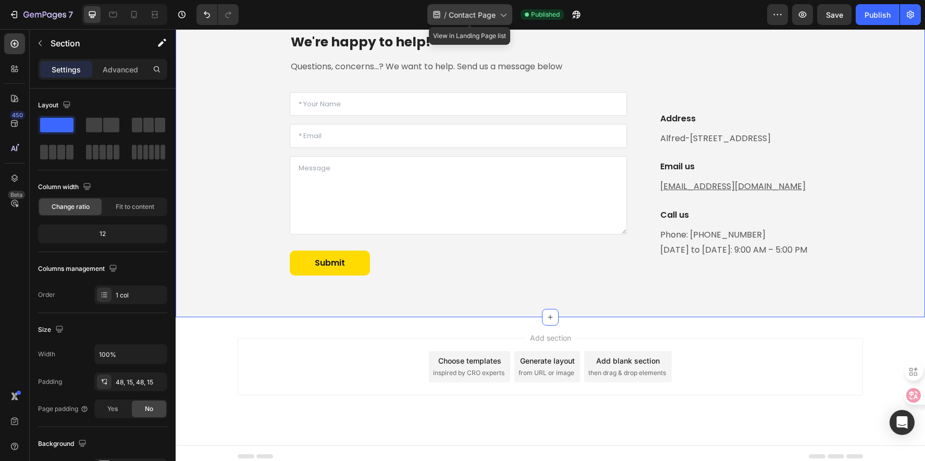
click at [494, 14] on span "Contact Page" at bounding box center [471, 14] width 47 height 11
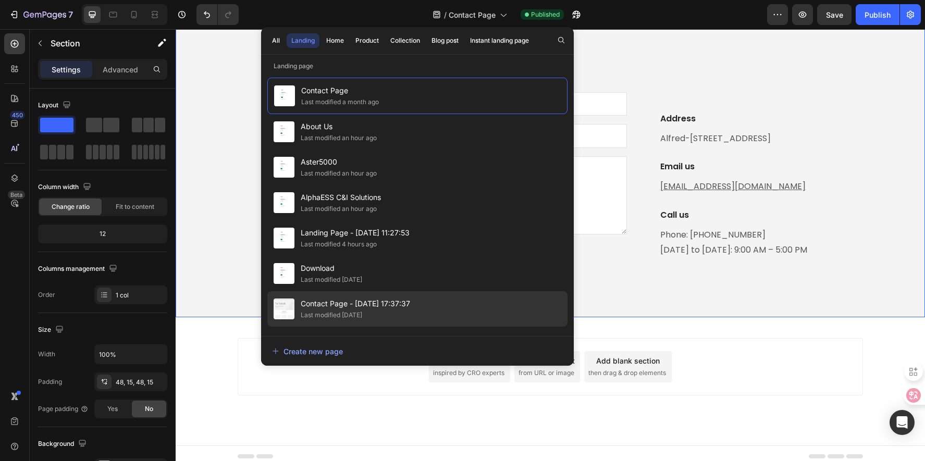
click at [417, 301] on div "Contact Page - Jul 2, 17:37:37 Last modified 2 months ago" at bounding box center [417, 308] width 300 height 35
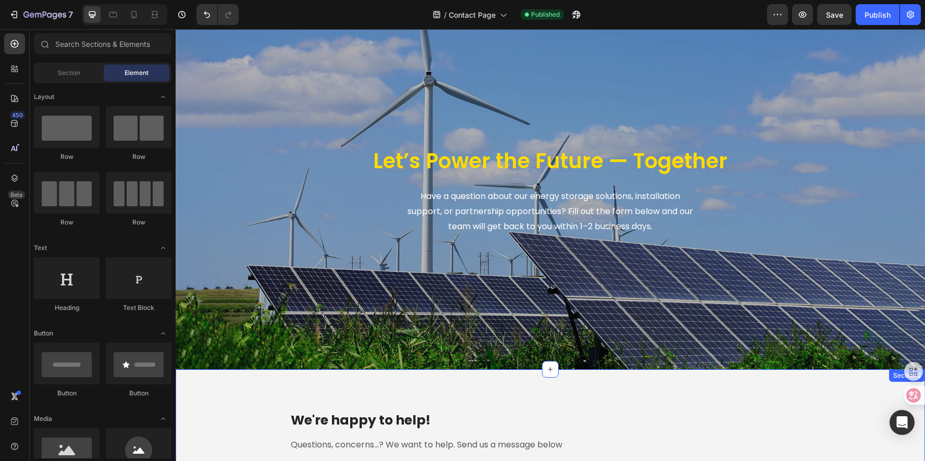
scroll to position [0, 0]
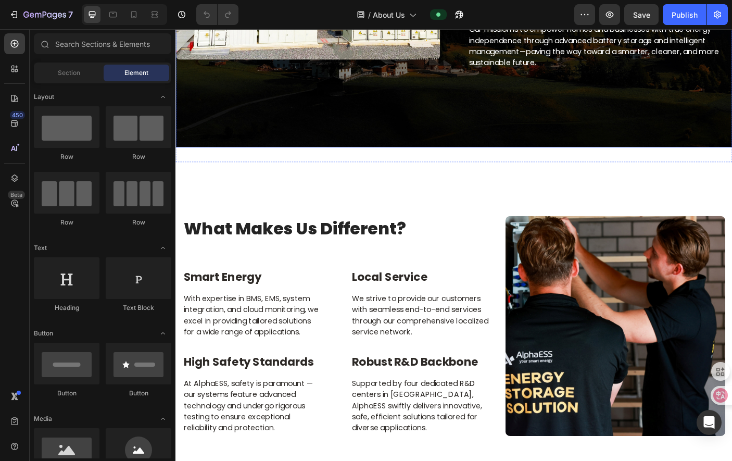
scroll to position [1250, 0]
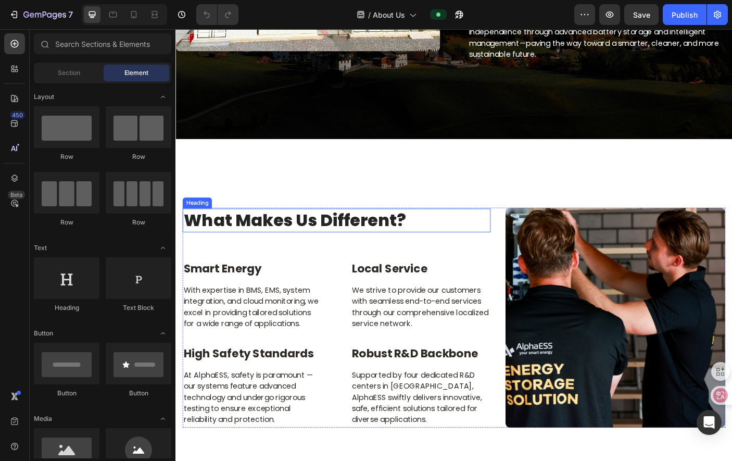
click at [402, 235] on h2 "What Makes Us Different?" at bounding box center [356, 244] width 346 height 27
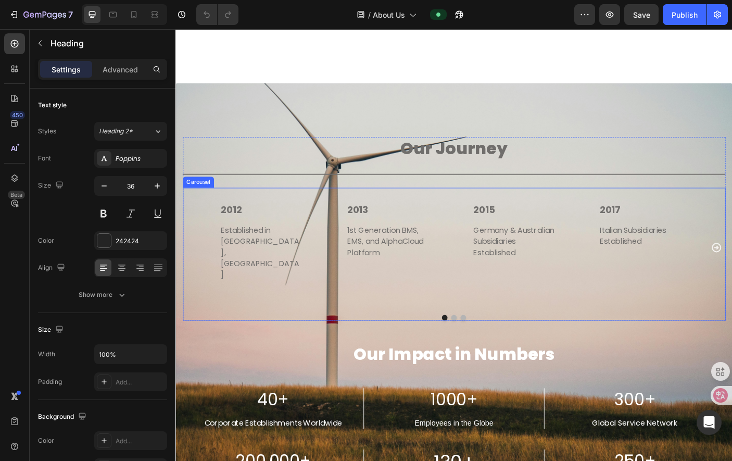
scroll to position [1875, 0]
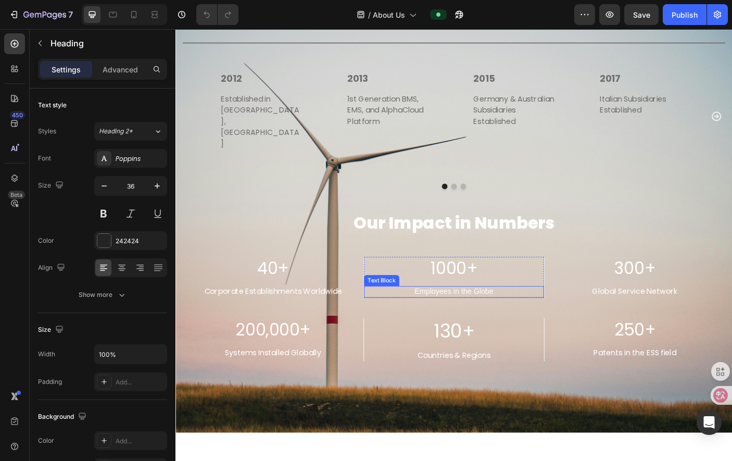
click at [536, 294] on p "1000+" at bounding box center [488, 298] width 200 height 24
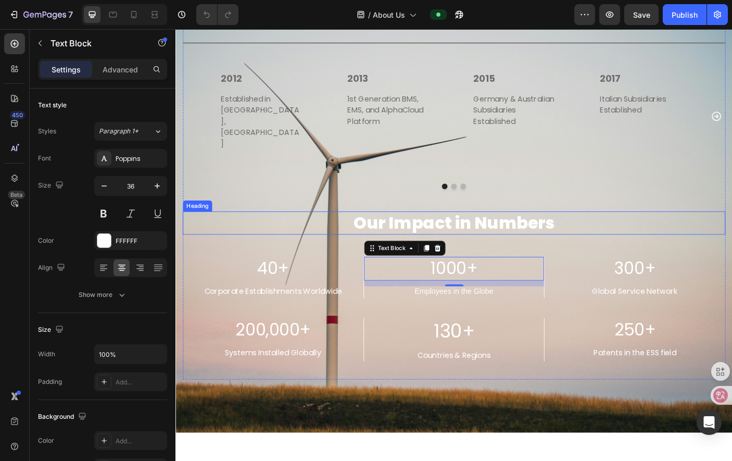
click at [507, 234] on h2 "Our Impact in Numbers" at bounding box center [487, 247] width 609 height 27
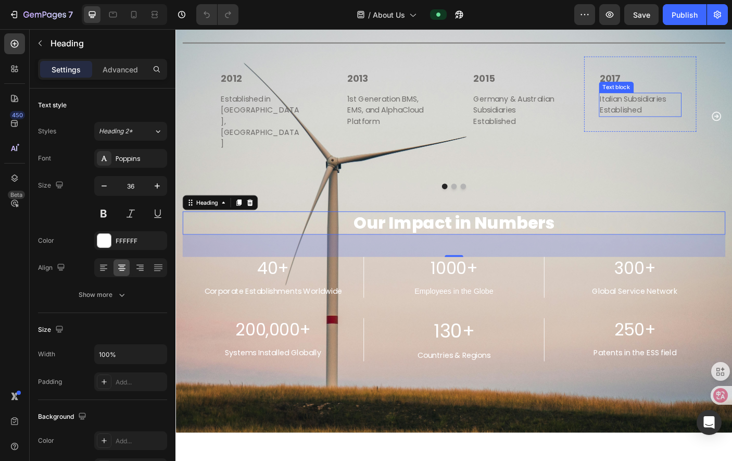
click at [653, 111] on p "Italian Subsidiaries Established" at bounding box center [697, 114] width 91 height 25
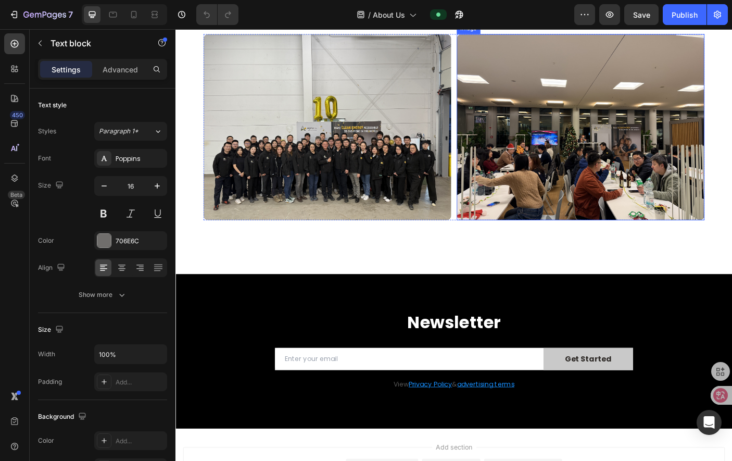
scroll to position [2751, 0]
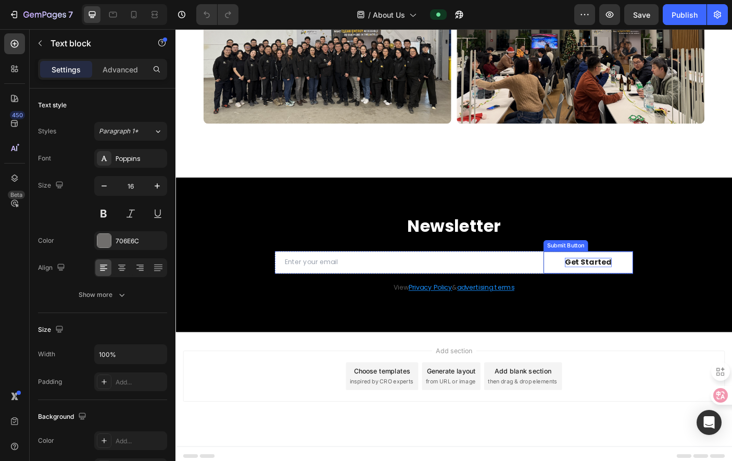
click at [643, 287] on div "Get Started" at bounding box center [639, 291] width 53 height 11
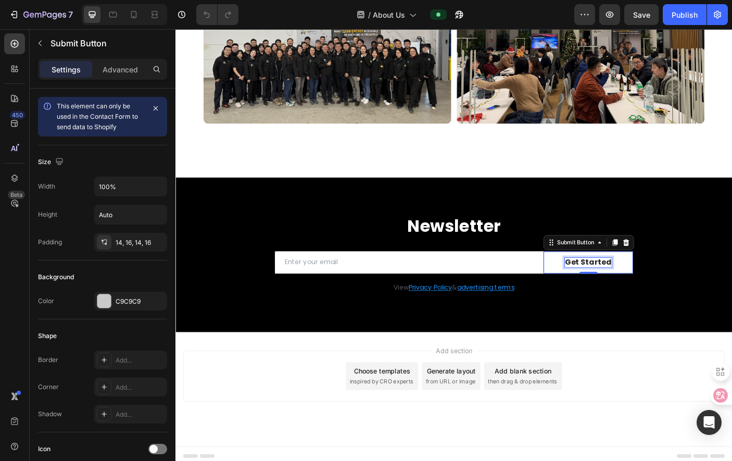
click at [642, 286] on div "Get Started" at bounding box center [639, 291] width 53 height 11
click at [642, 286] on p "Get Started" at bounding box center [639, 291] width 53 height 11
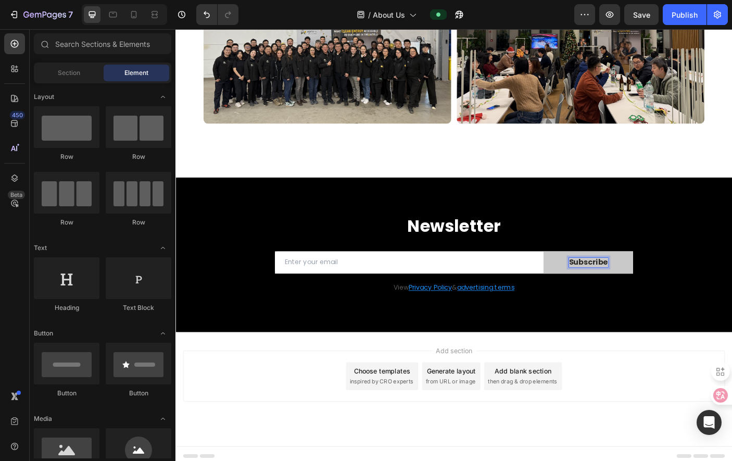
click at [653, 433] on div "Add section Choose templates inspired by CRO experts Generate layout from URL o…" at bounding box center [488, 418] width 608 height 57
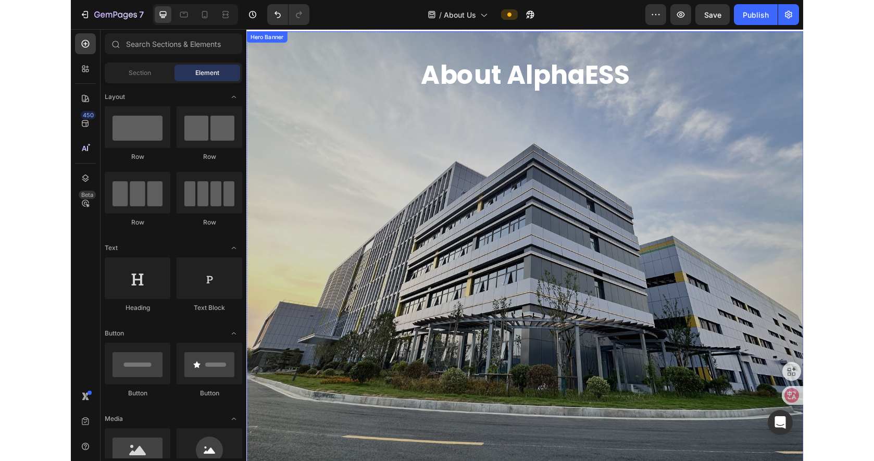
scroll to position [0, 0]
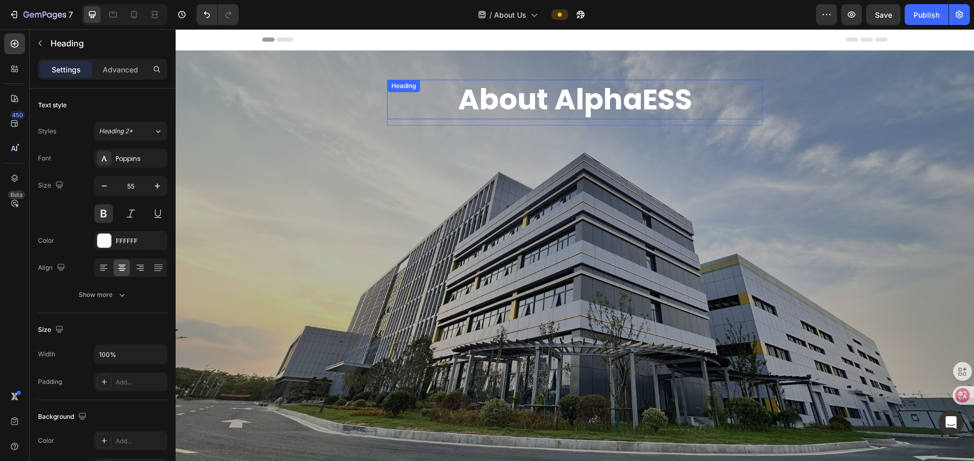
click at [653, 100] on h2 "About AlphaESS" at bounding box center [574, 100] width 375 height 40
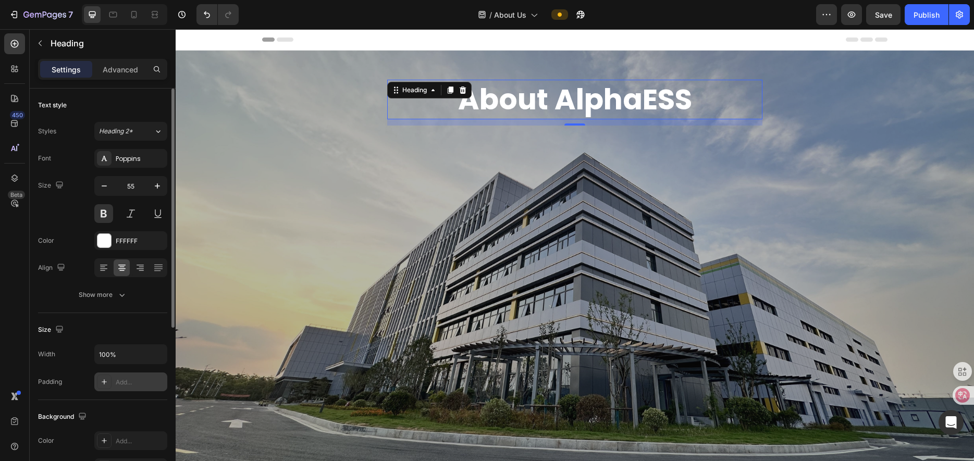
click at [124, 376] on div "Add..." at bounding box center [130, 381] width 73 height 19
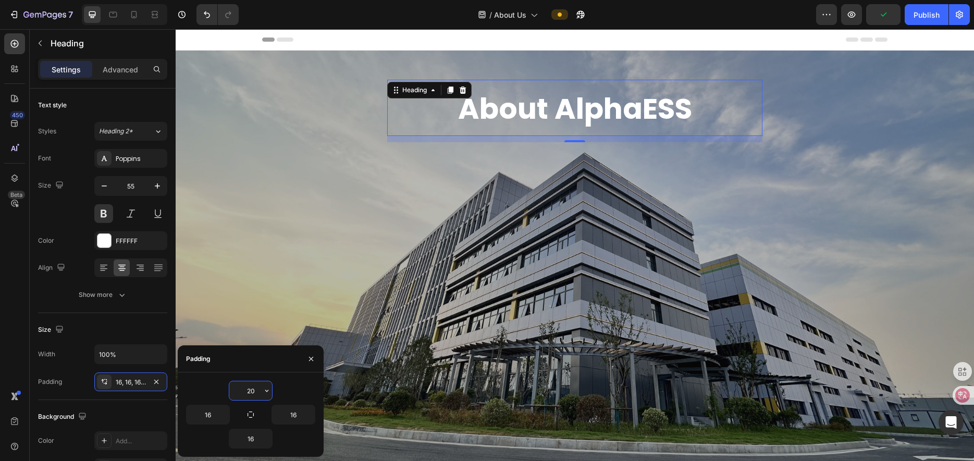
click at [247, 391] on input "20" at bounding box center [250, 390] width 43 height 19
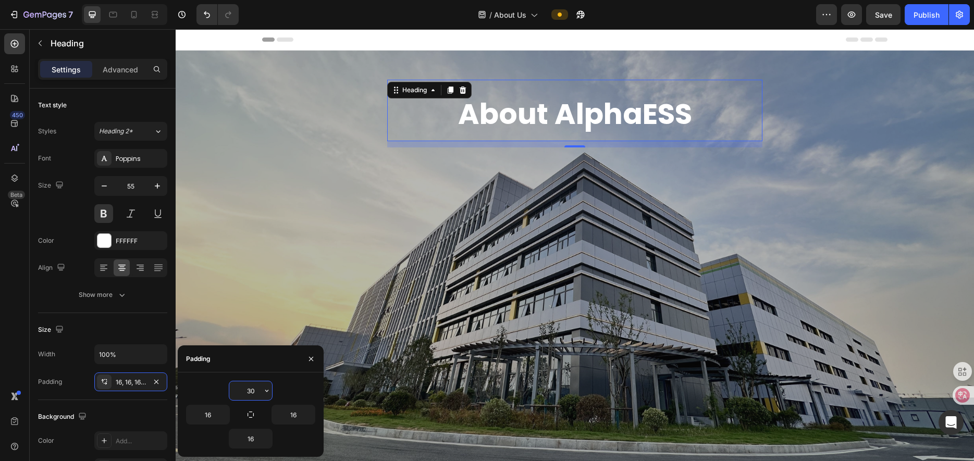
drag, startPoint x: 251, startPoint y: 391, endPoint x: 244, endPoint y: 391, distance: 7.3
click at [244, 391] on input "30" at bounding box center [250, 390] width 43 height 19
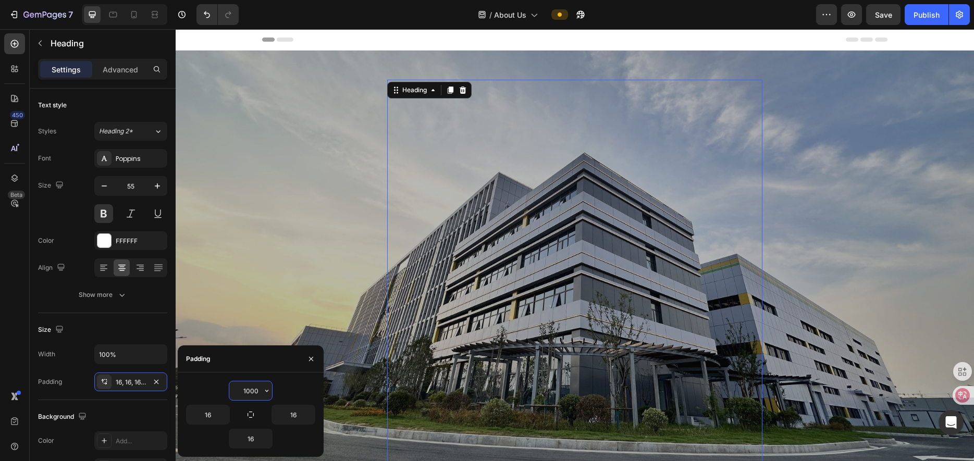
type input "100"
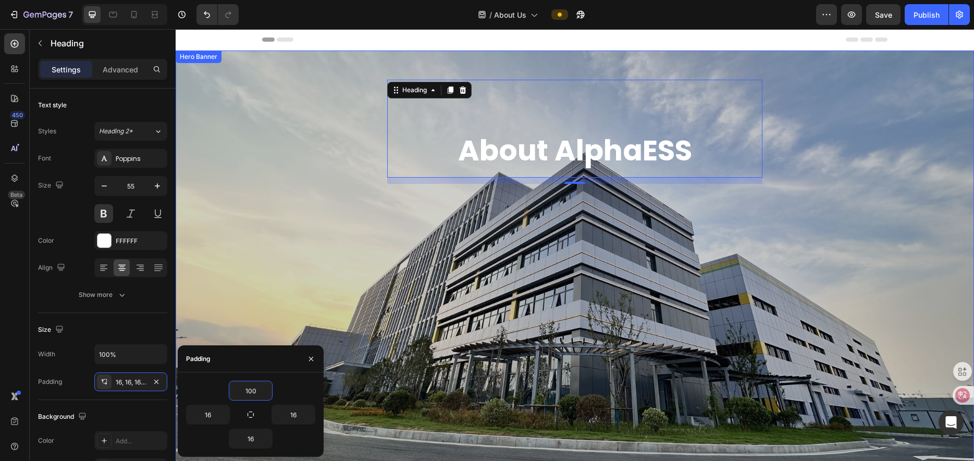
click at [653, 302] on div "Overlay" at bounding box center [575, 267] width 798 height 432
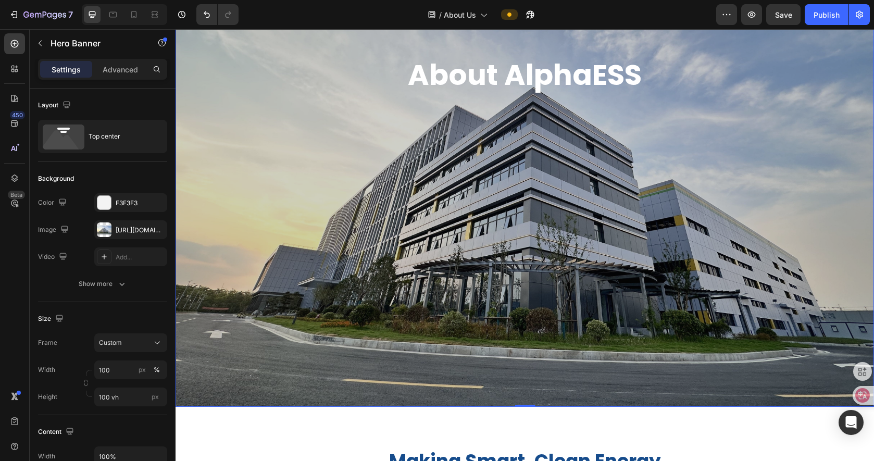
scroll to position [156, 0]
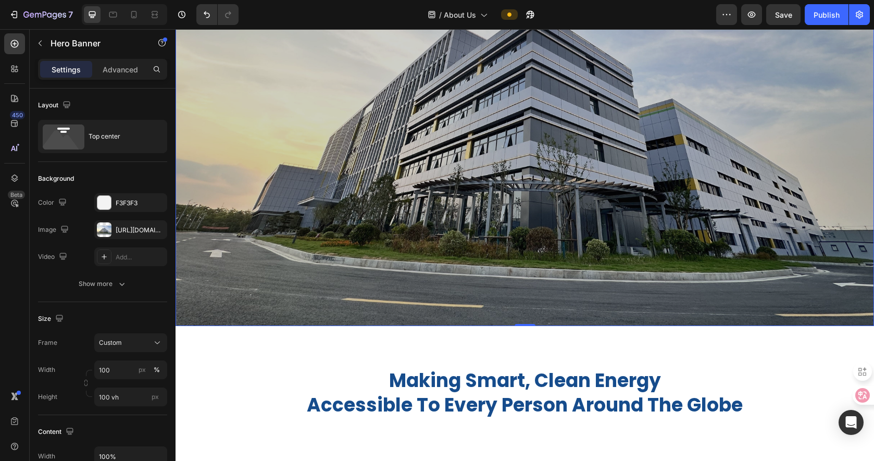
click at [629, 224] on div "Overlay" at bounding box center [525, 110] width 699 height 432
drag, startPoint x: 526, startPoint y: 325, endPoint x: 533, endPoint y: 290, distance: 35.1
click at [533, 290] on div "About AlphaESS Heading Row Hero Banner 0" at bounding box center [525, 110] width 699 height 432
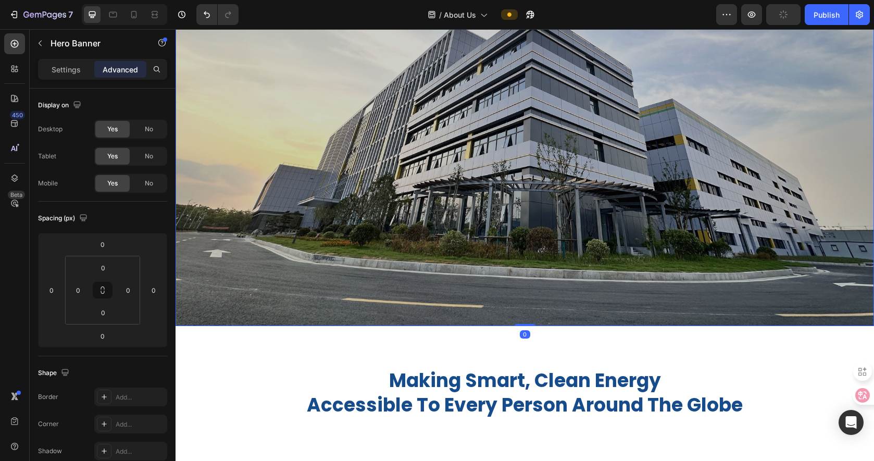
drag, startPoint x: 527, startPoint y: 325, endPoint x: 530, endPoint y: 315, distance: 10.9
click at [530, 315] on div "About AlphaESS Heading Row Hero Banner 0" at bounding box center [525, 110] width 699 height 432
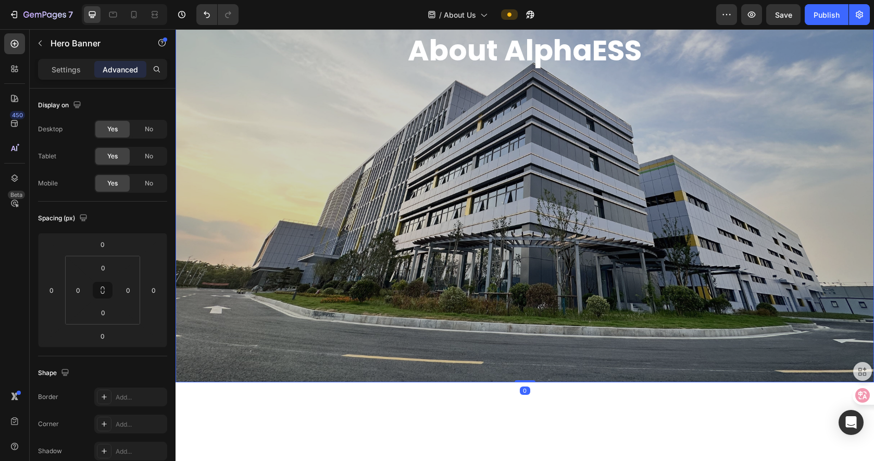
scroll to position [0, 0]
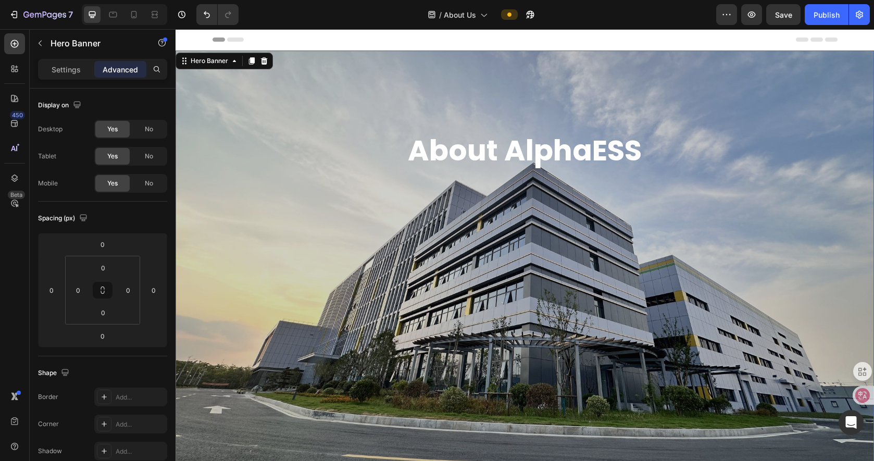
click at [653, 318] on div "Overlay" at bounding box center [525, 267] width 699 height 432
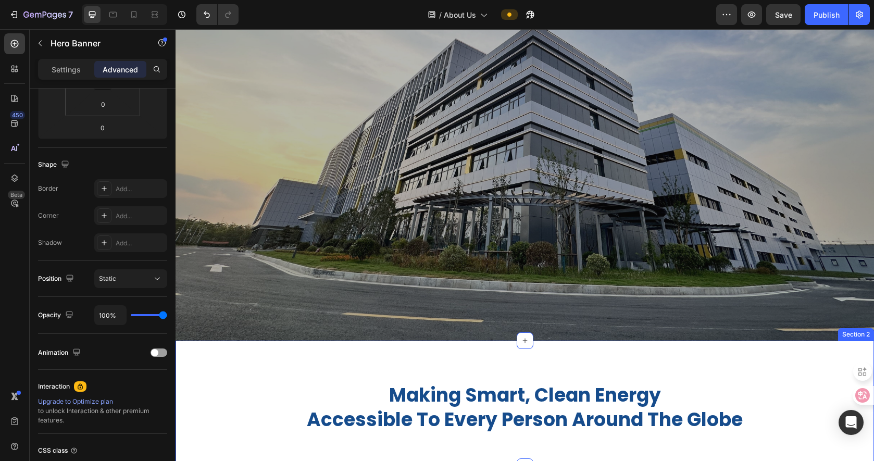
scroll to position [260, 0]
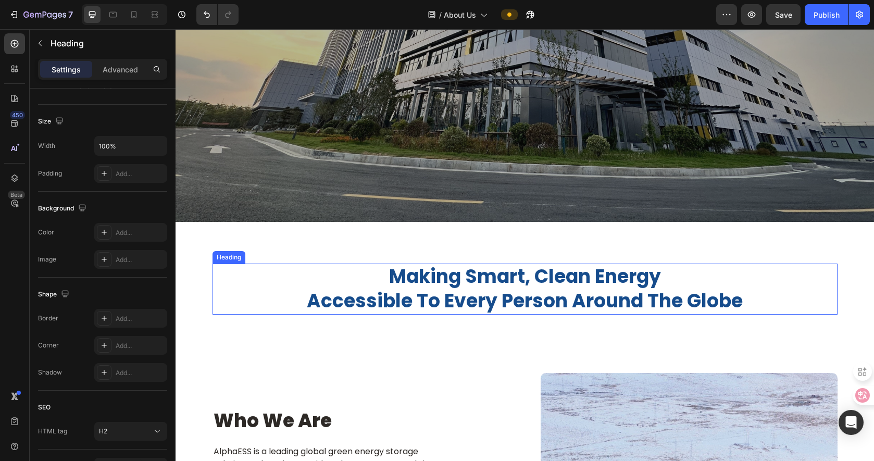
click at [590, 313] on h2 "making smart, clean energy accessible to every person around the globe" at bounding box center [525, 289] width 625 height 51
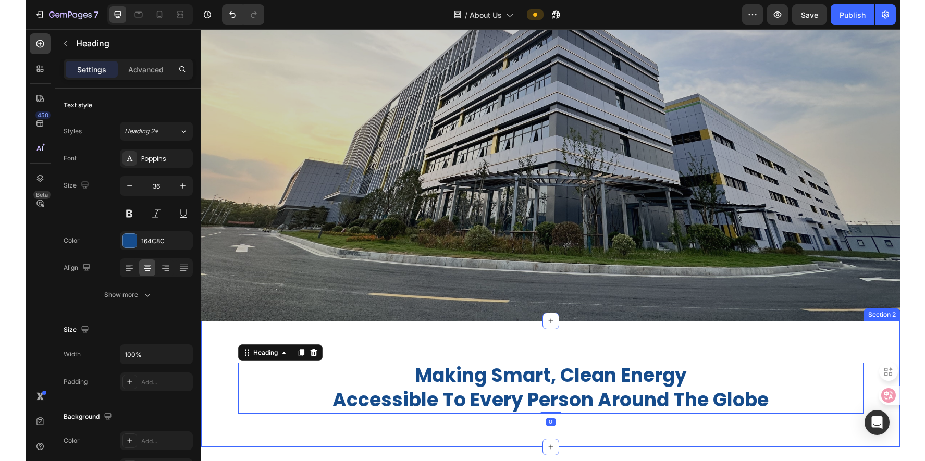
scroll to position [52, 0]
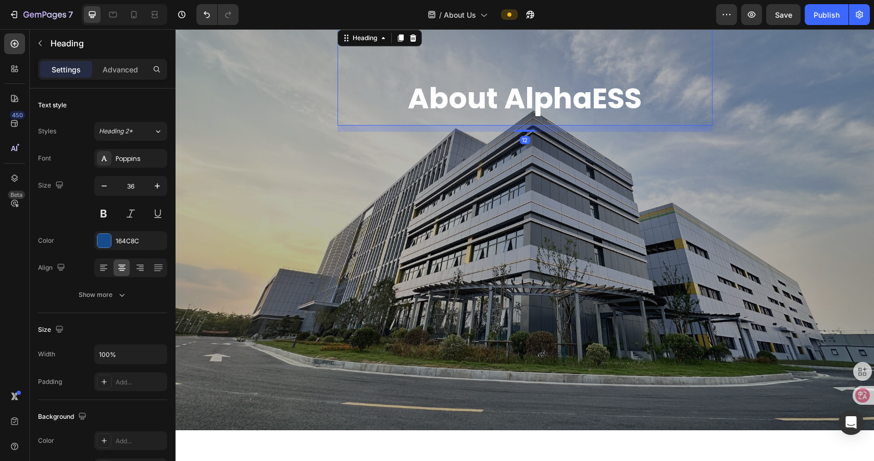
click at [595, 99] on h2 "About AlphaESS" at bounding box center [525, 77] width 375 height 98
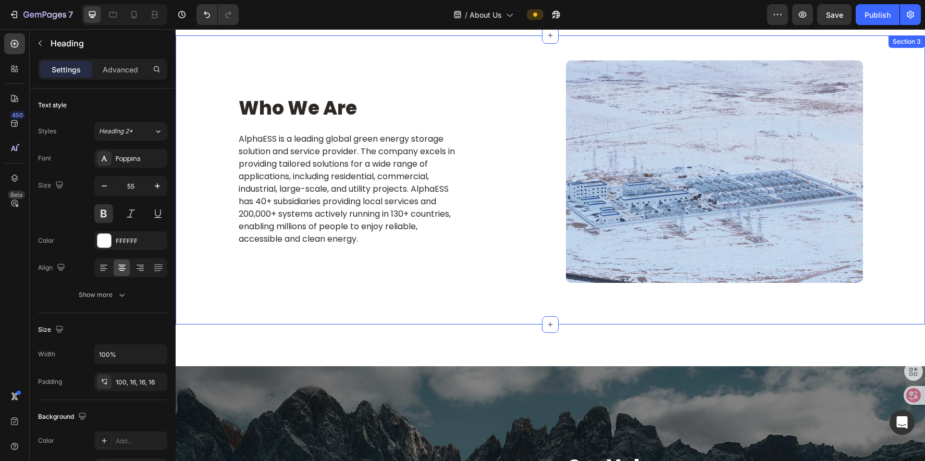
scroll to position [365, 0]
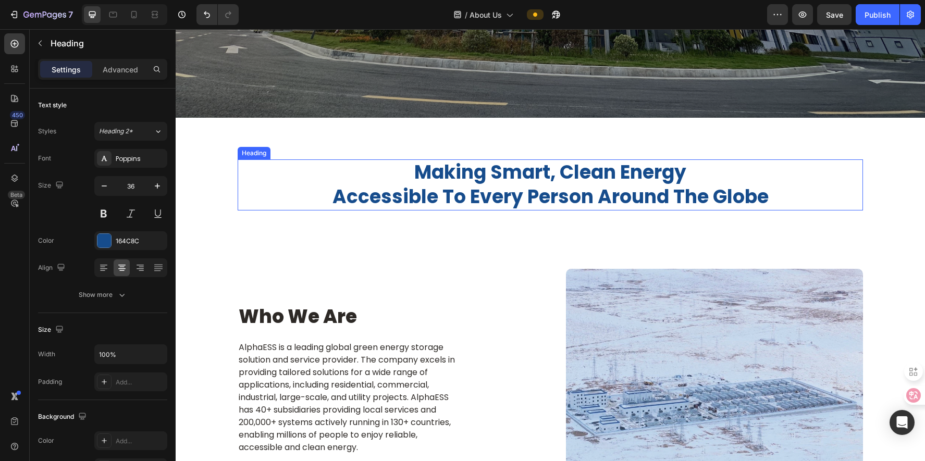
click at [574, 179] on h2 "making smart, clean energy accessible to every person around the globe" at bounding box center [550, 184] width 625 height 51
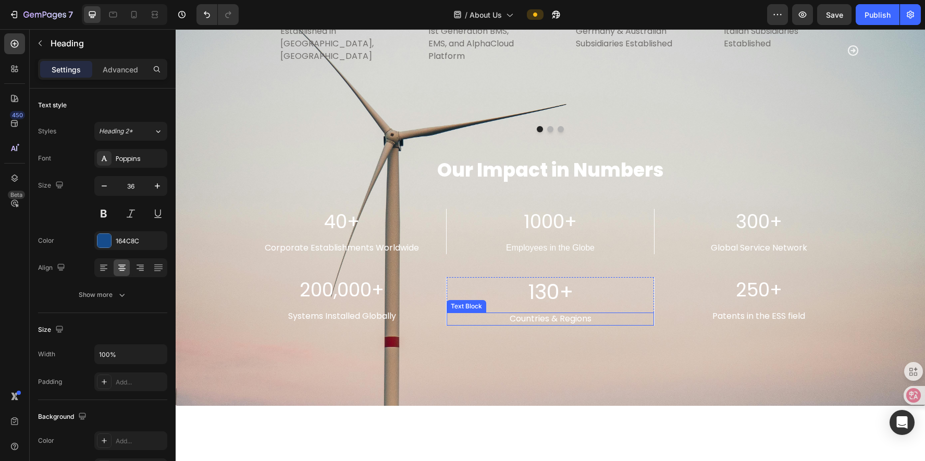
scroll to position [1823, 0]
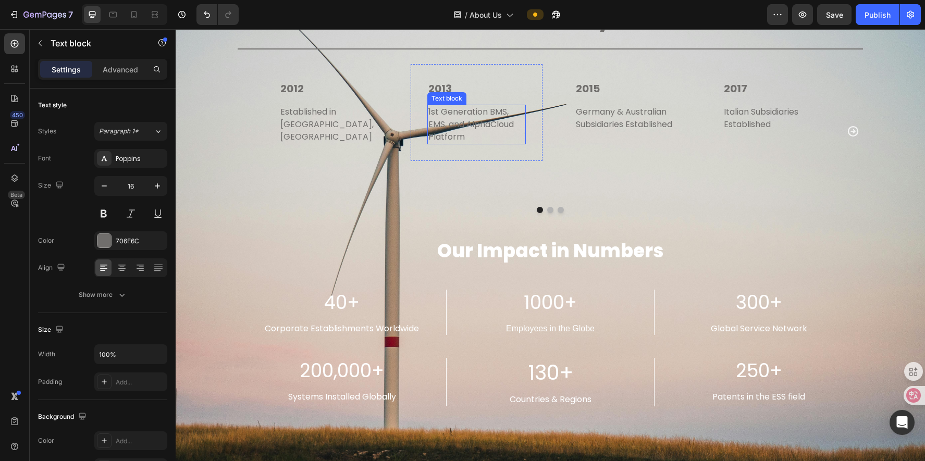
click at [438, 112] on p "1st Generation BMS, EMS, and AlphaCloud Platform" at bounding box center [476, 125] width 97 height 38
click at [653, 17] on div "Publish" at bounding box center [877, 14] width 26 height 11
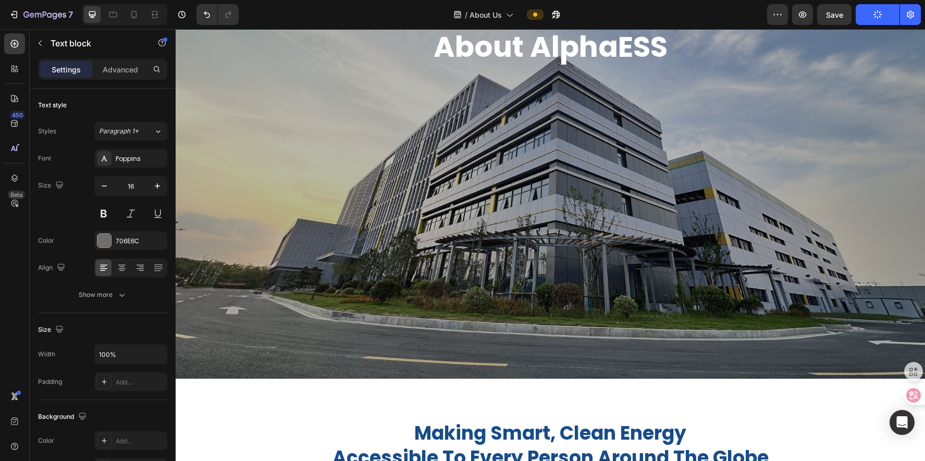
scroll to position [0, 0]
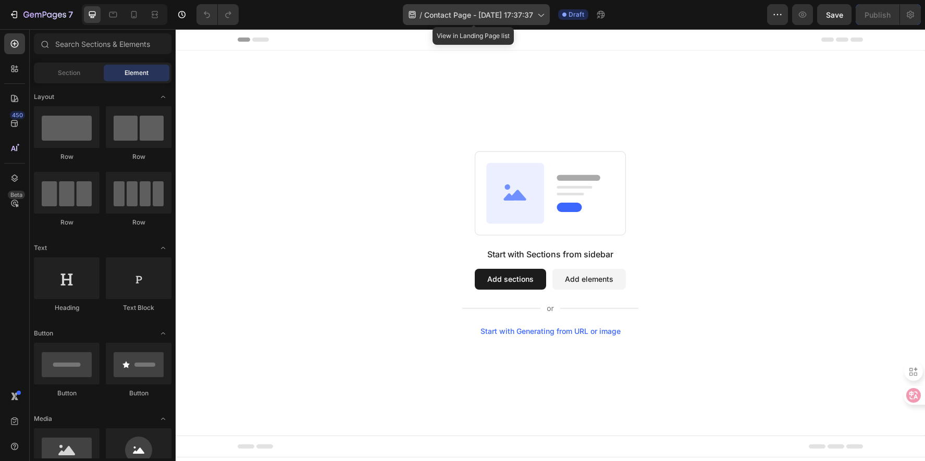
click at [509, 12] on span "Contact Page - [DATE] 17:37:37" at bounding box center [478, 14] width 109 height 11
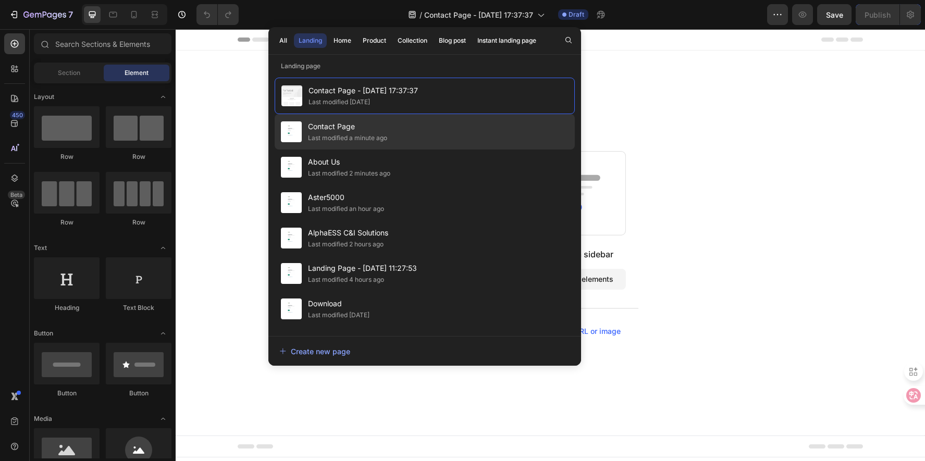
click at [391, 149] on div "Contact Page Last modified a minute ago" at bounding box center [425, 166] width 300 height 35
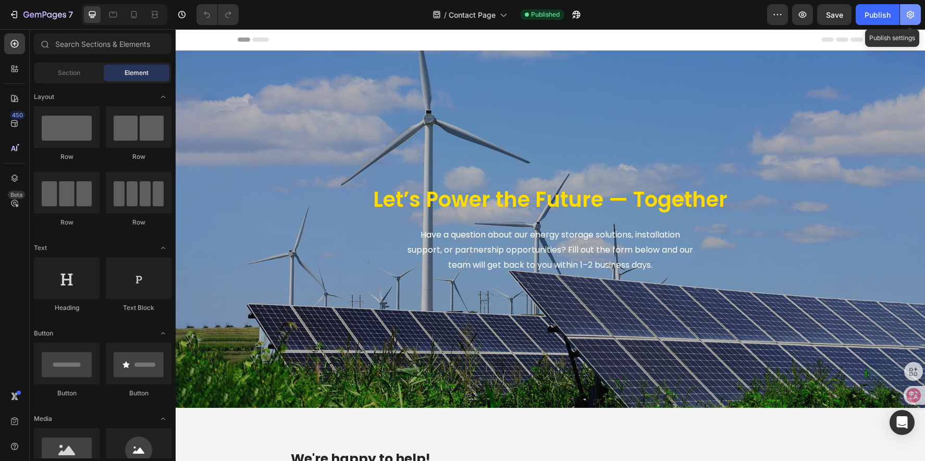
click at [916, 13] on button "button" at bounding box center [910, 14] width 21 height 21
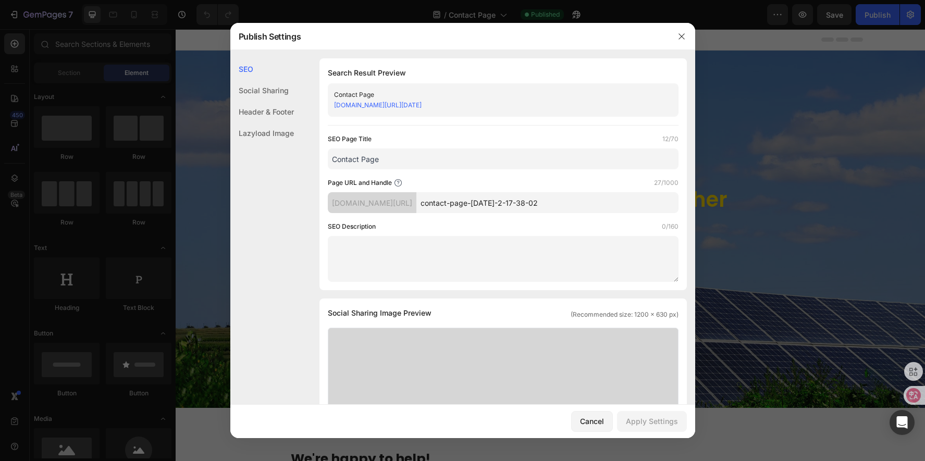
drag, startPoint x: 592, startPoint y: 202, endPoint x: 434, endPoint y: 195, distance: 157.4
click at [437, 199] on div "alphaess-utility.myshopify.com/pages/ contact-page-jul-2-17-38-02" at bounding box center [503, 202] width 351 height 21
paste input "alphaess-europe"
drag, startPoint x: 567, startPoint y: 204, endPoint x: 533, endPoint y: 204, distance: 33.9
click at [533, 204] on input "contact-alphaess-europe" at bounding box center [547, 202] width 262 height 21
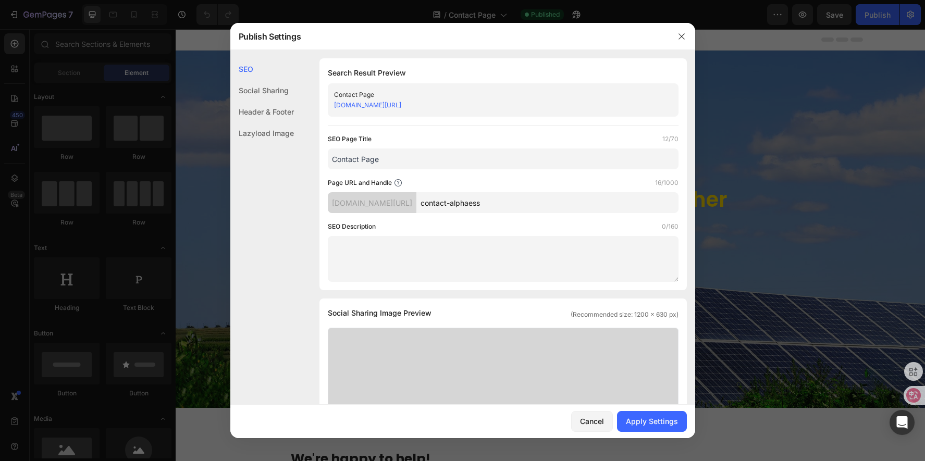
drag, startPoint x: 541, startPoint y: 205, endPoint x: 504, endPoint y: 206, distance: 37.0
click at [504, 206] on input "contact-alphaess" at bounding box center [547, 202] width 262 height 21
type input "contact-us"
drag, startPoint x: 402, startPoint y: 163, endPoint x: 220, endPoint y: 156, distance: 182.4
click at [220, 156] on div "Publish Settings SEO Social Sharing Header & Footer Lazyload Image SEO Search R…" at bounding box center [462, 230] width 925 height 461
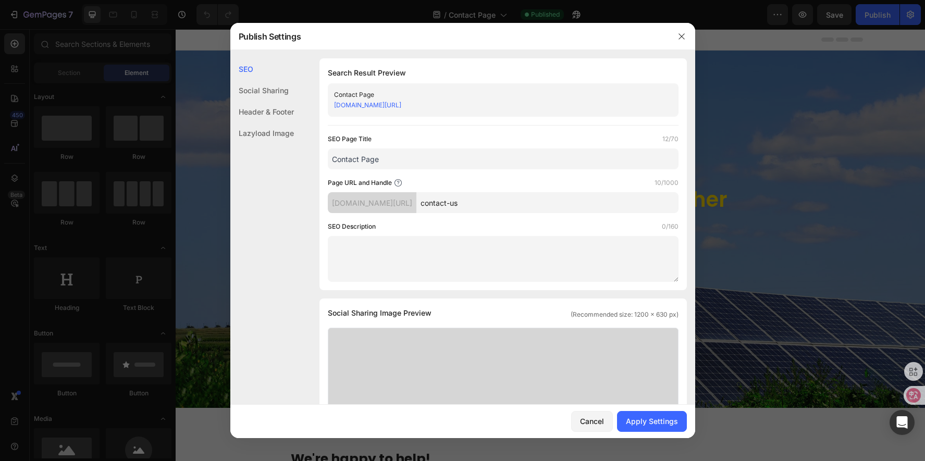
paste input "AlphaESS Europe | Battery Energy Storage Solutions"
type input "Contact AlphaESS Europe | Battery Energy Storage Solutions"
click at [421, 253] on textarea at bounding box center [503, 259] width 351 height 46
paste textarea "Get in touch with AlphaESS Europe. Contact us for utility-scale, commercial, an…"
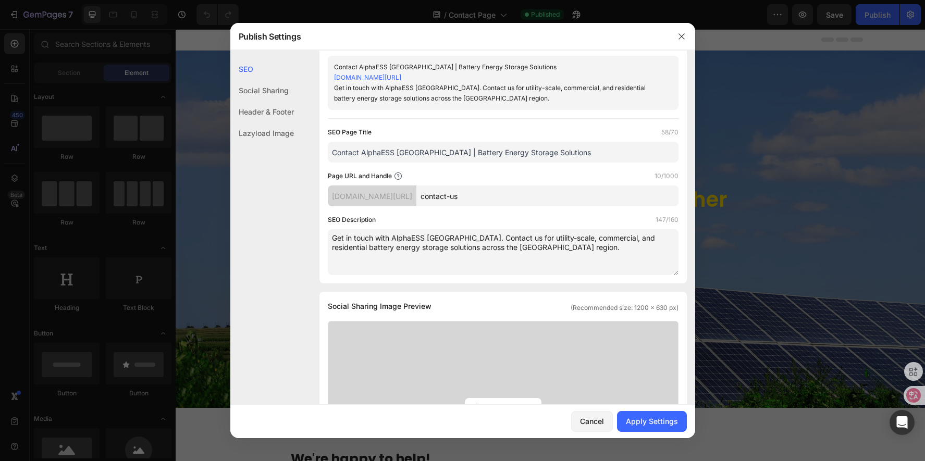
scroll to position [52, 0]
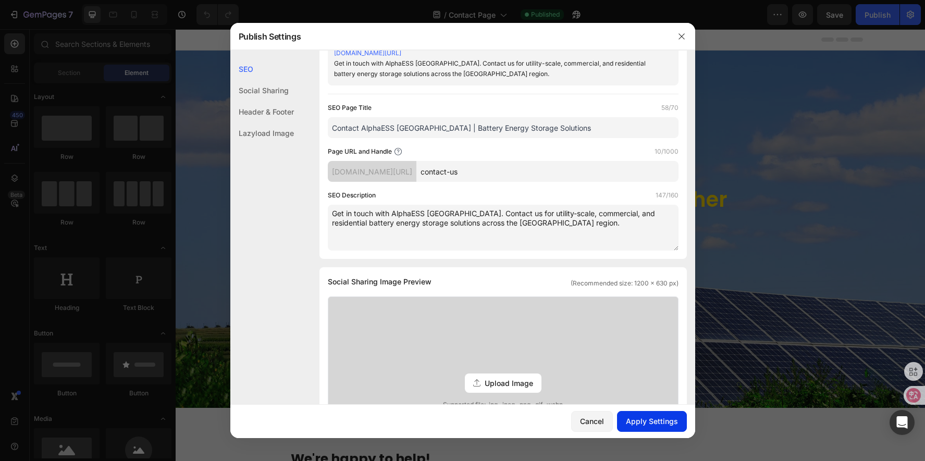
type textarea "Get in touch with AlphaESS Europe. Contact us for utility-scale, commercial, an…"
click at [659, 423] on div "Apply Settings" at bounding box center [652, 421] width 52 height 11
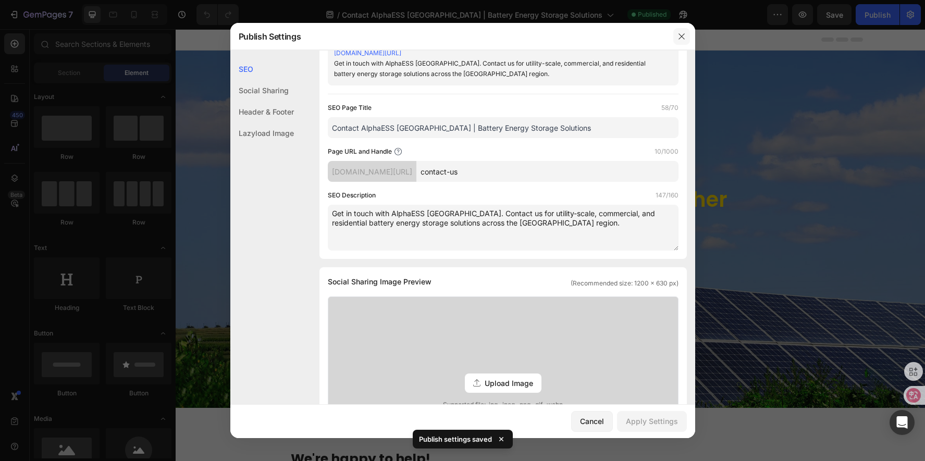
drag, startPoint x: 681, startPoint y: 36, endPoint x: 507, endPoint y: 11, distance: 176.3
click at [681, 36] on icon "button" at bounding box center [681, 36] width 6 height 6
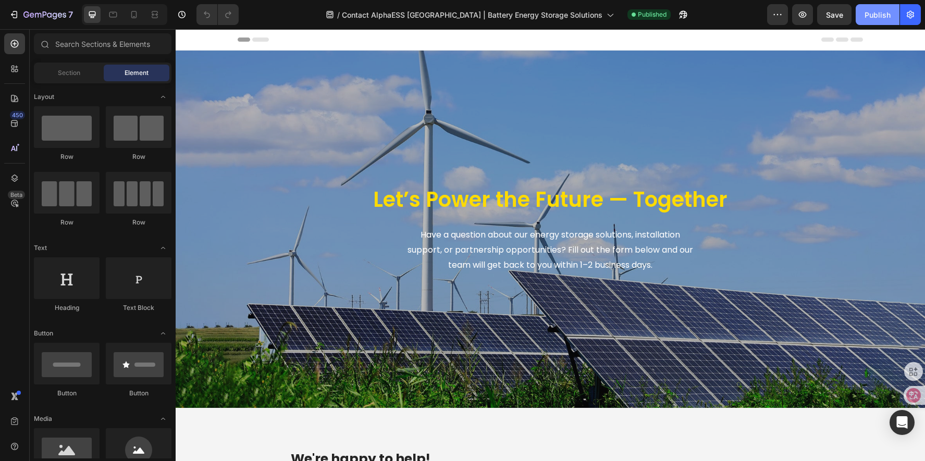
click at [875, 7] on button "Publish" at bounding box center [877, 14] width 44 height 21
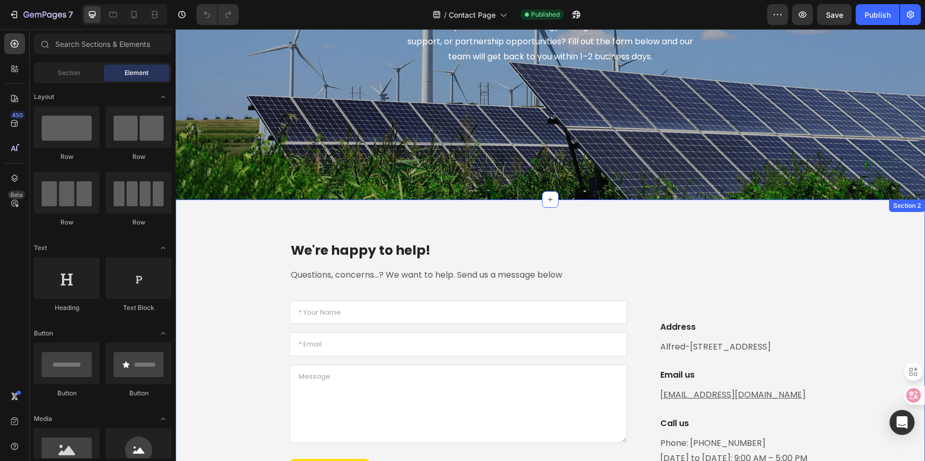
scroll to position [0, 0]
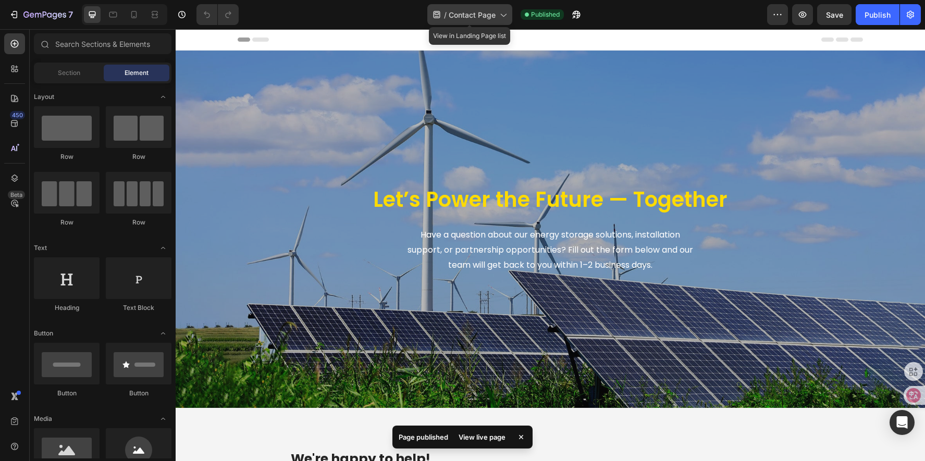
click at [501, 14] on icon at bounding box center [504, 15] width 6 height 3
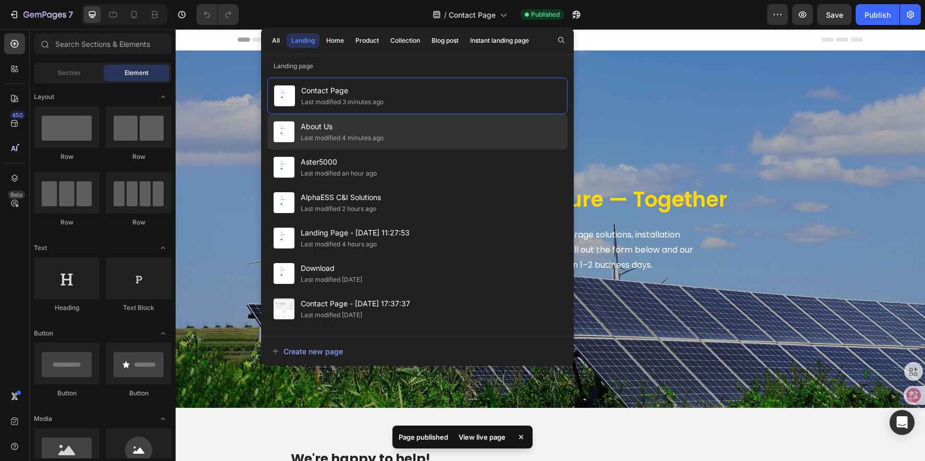
click at [456, 149] on div "About Us Last modified 4 minutes ago" at bounding box center [417, 166] width 300 height 35
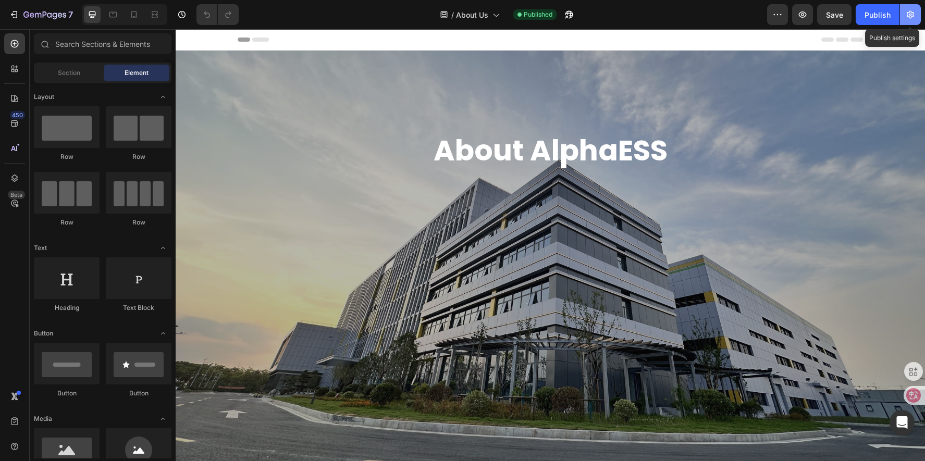
click at [909, 10] on icon "button" at bounding box center [910, 14] width 10 height 10
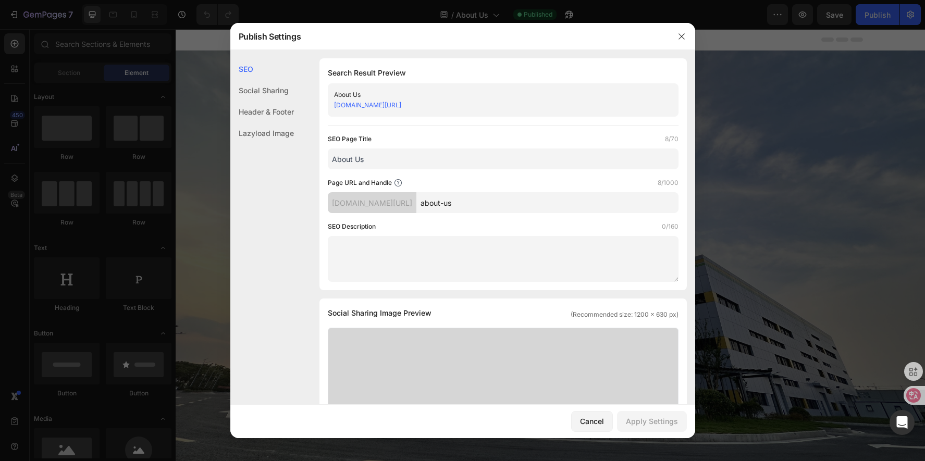
drag, startPoint x: 362, startPoint y: 155, endPoint x: 333, endPoint y: 149, distance: 29.2
click at [333, 149] on input "About Us" at bounding box center [503, 158] width 351 height 21
paste input "AlphaESS Europe | Smart Energy Storage Solution"
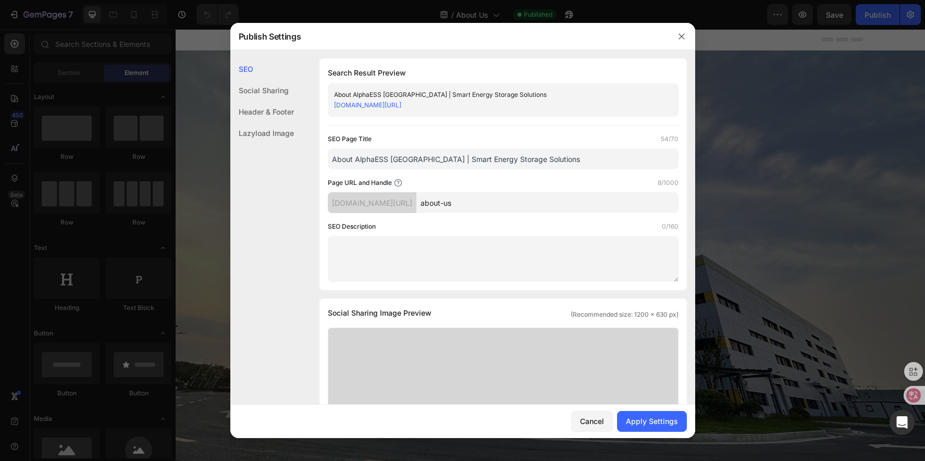
type input "About AlphaESS [GEOGRAPHIC_DATA] | Smart Energy Storage Solutions"
click at [448, 246] on textarea at bounding box center [503, 259] width 351 height 46
paste textarea "Learn more about AlphaESS [GEOGRAPHIC_DATA]. Discover our mission, innovation, …"
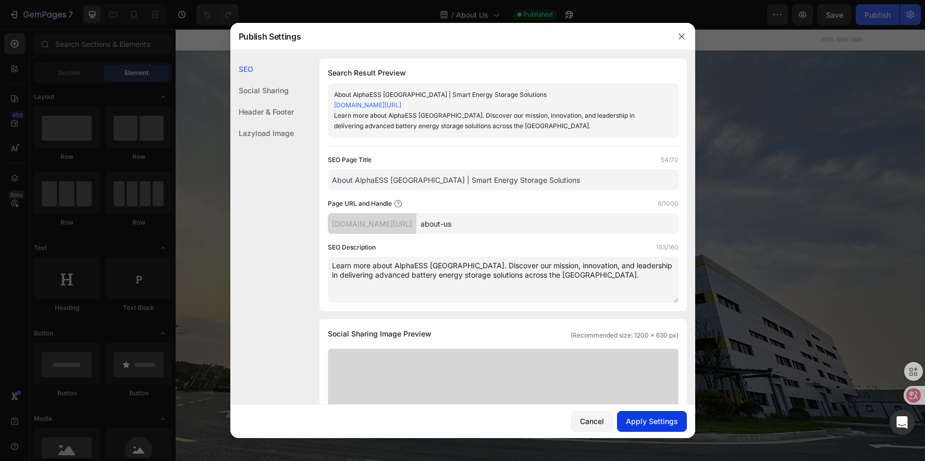
type textarea "Learn more about AlphaESS [GEOGRAPHIC_DATA]. Discover our mission, innovation, …"
click at [663, 418] on div "Apply Settings" at bounding box center [652, 421] width 52 height 11
click at [686, 35] on button "button" at bounding box center [681, 36] width 17 height 17
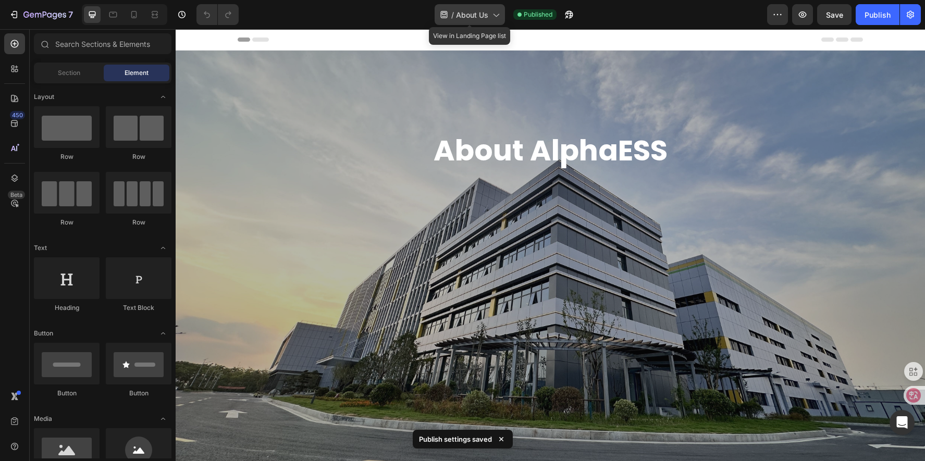
click at [493, 16] on icon at bounding box center [495, 14] width 10 height 10
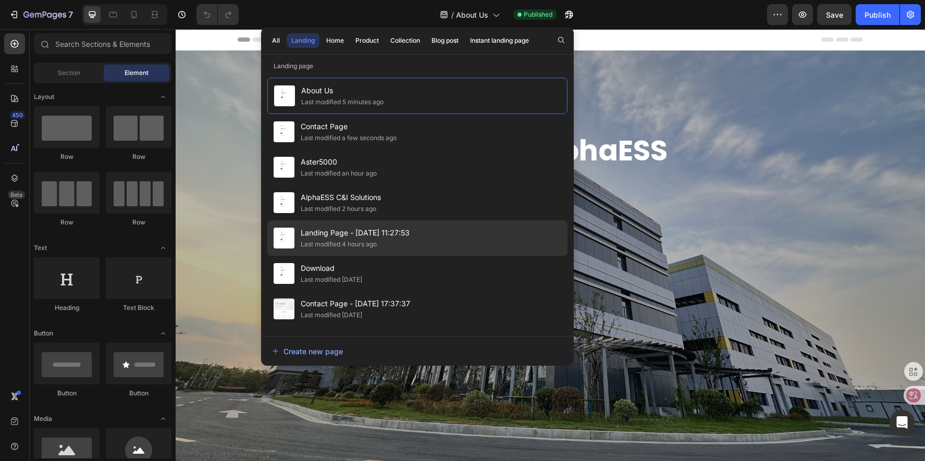
click at [439, 256] on div "Landing Page - Jul 28, 11:27:53 Last modified 4 hours ago" at bounding box center [417, 273] width 300 height 35
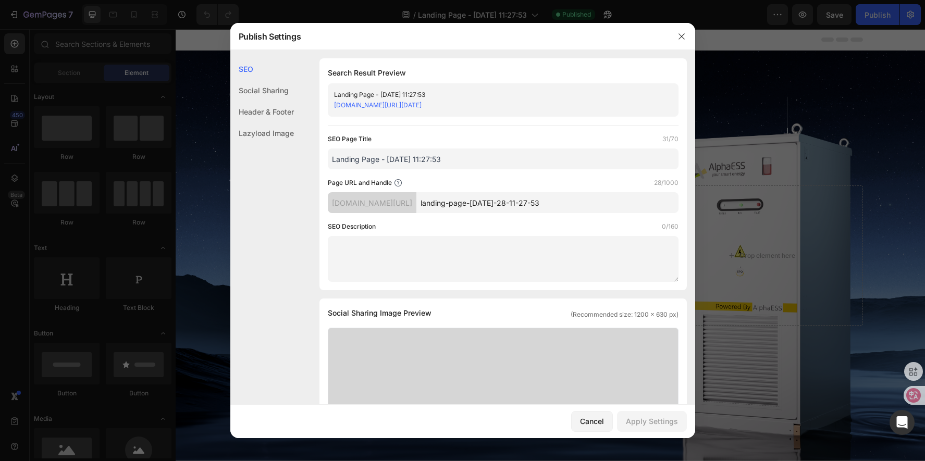
click at [571, 48] on div "Publish Settings" at bounding box center [449, 36] width 438 height 27
click at [646, 65] on div "Search Result Preview Landing Page - [DATE] 11:27:53 [DOMAIN_NAME][URL][DATE] S…" at bounding box center [502, 174] width 367 height 232
drag, startPoint x: 596, startPoint y: 201, endPoint x: 417, endPoint y: 200, distance: 179.2
click at [417, 200] on div "[DOMAIN_NAME][URL] landing-page-[DATE]-28-11-27-53" at bounding box center [503, 202] width 351 height 21
paste input "storion-tb125-commercial-battery-storage"
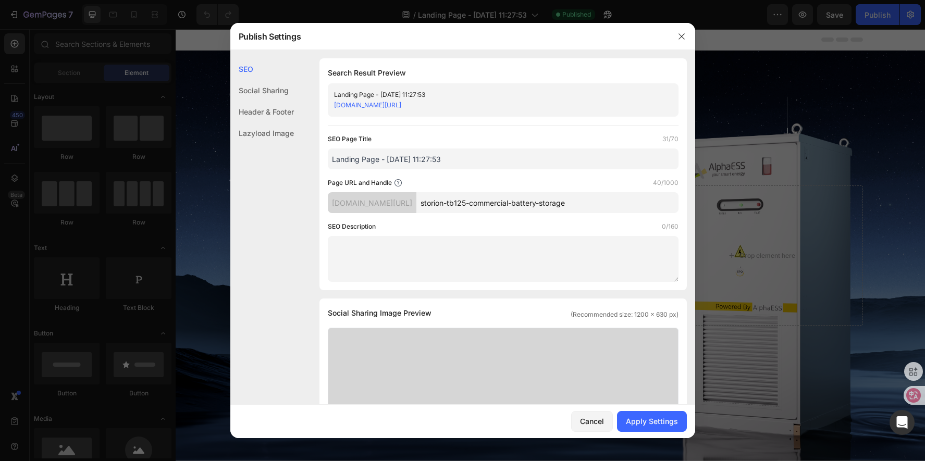
type input "storion-tb125-commercial-battery-storage"
click at [639, 260] on textarea at bounding box center [503, 259] width 351 height 46
drag, startPoint x: 335, startPoint y: 157, endPoint x: 134, endPoint y: 162, distance: 201.6
click at [134, 162] on div "Publish Settings SEO Social Sharing Header & Footer Lazyload Image SEO Search R…" at bounding box center [462, 230] width 925 height 461
drag, startPoint x: 522, startPoint y: 202, endPoint x: 640, endPoint y: 203, distance: 117.2
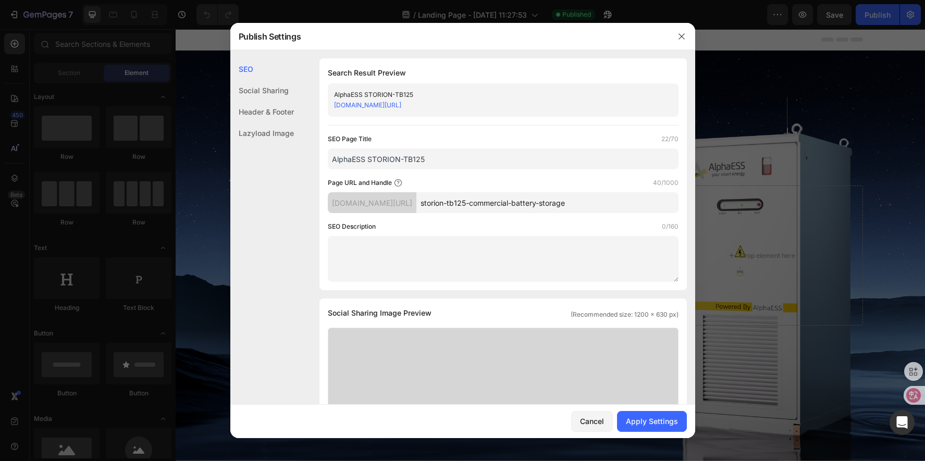
click at [640, 203] on input "storion-tb125-commercial-battery-storage" at bounding box center [547, 202] width 262 height 21
click at [478, 156] on input "AlphaESS STORION-TB125" at bounding box center [503, 158] width 351 height 21
paste input "commercial-battery-storage"
click at [430, 158] on input "AlphaESS STORION-TB125 commercial-battery-storage" at bounding box center [503, 158] width 351 height 21
click at [468, 160] on input "AlphaESS STORION-TB125 Commercial-battery-storage" at bounding box center [503, 158] width 351 height 21
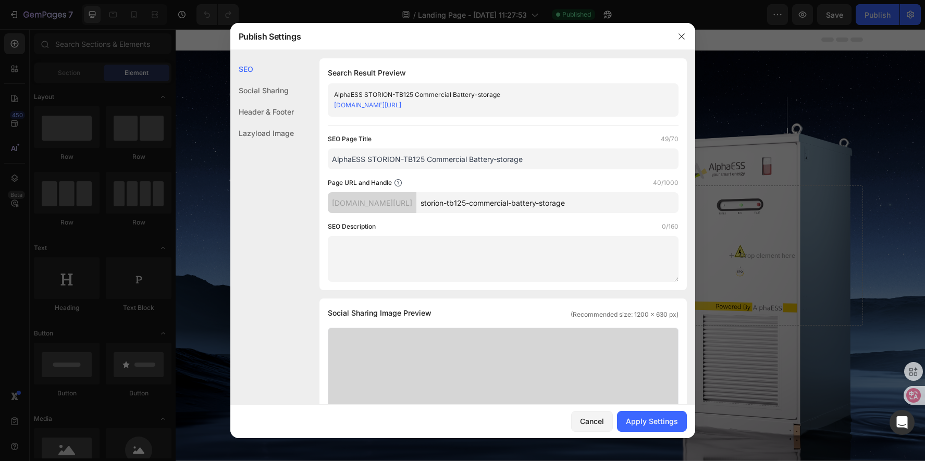
drag, startPoint x: 501, startPoint y: 160, endPoint x: 495, endPoint y: 160, distance: 5.7
click at [495, 160] on input "AlphaESS STORION-TB125 Commercial Battery-storage" at bounding box center [503, 158] width 351 height 21
click at [467, 157] on input "AlphaESS STORION-TB125 Commercial Battery Storage" at bounding box center [503, 158] width 351 height 21
type input "AlphaESS STORION-TB125 Commercial & Industrial Battery Storage"
click at [672, 423] on div "Apply Settings" at bounding box center [652, 421] width 52 height 11
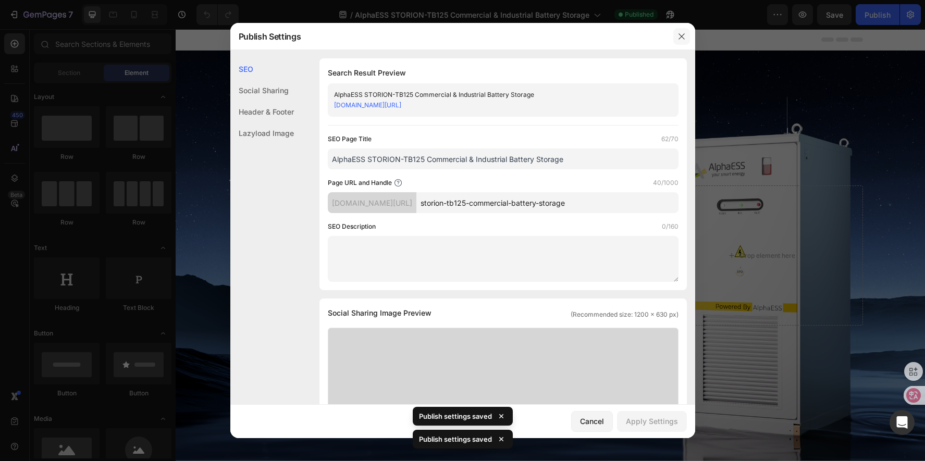
click at [680, 34] on icon "button" at bounding box center [681, 36] width 8 height 8
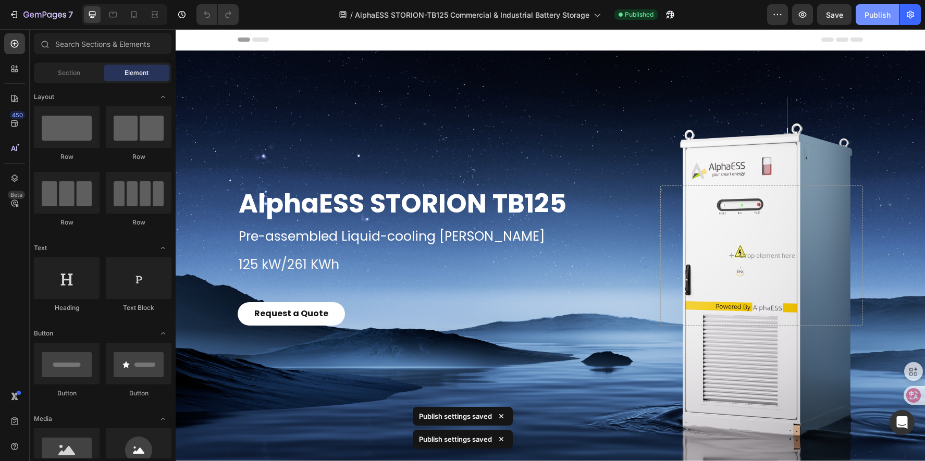
click at [873, 19] on div "Publish" at bounding box center [877, 14] width 26 height 11
